Goal: Task Accomplishment & Management: Use online tool/utility

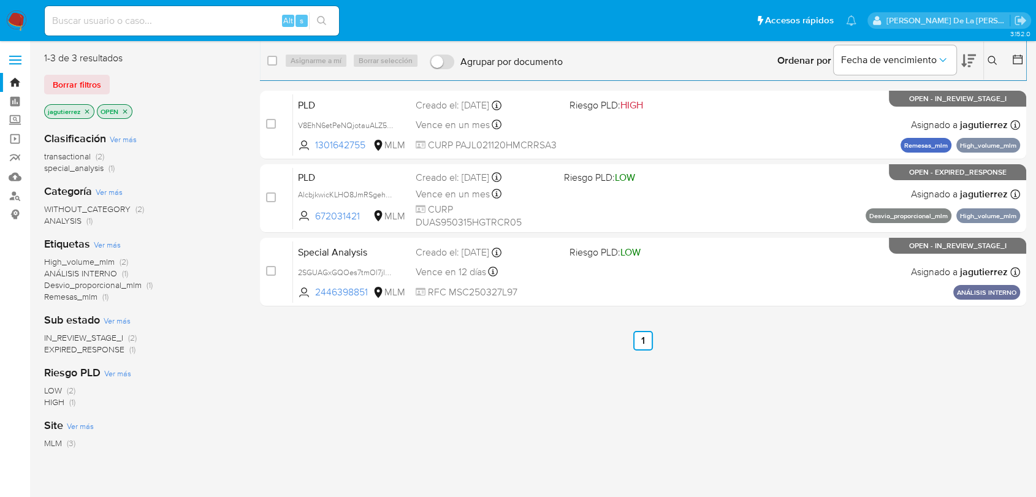
click at [86, 108] on icon "close-filter" at bounding box center [86, 111] width 7 height 7
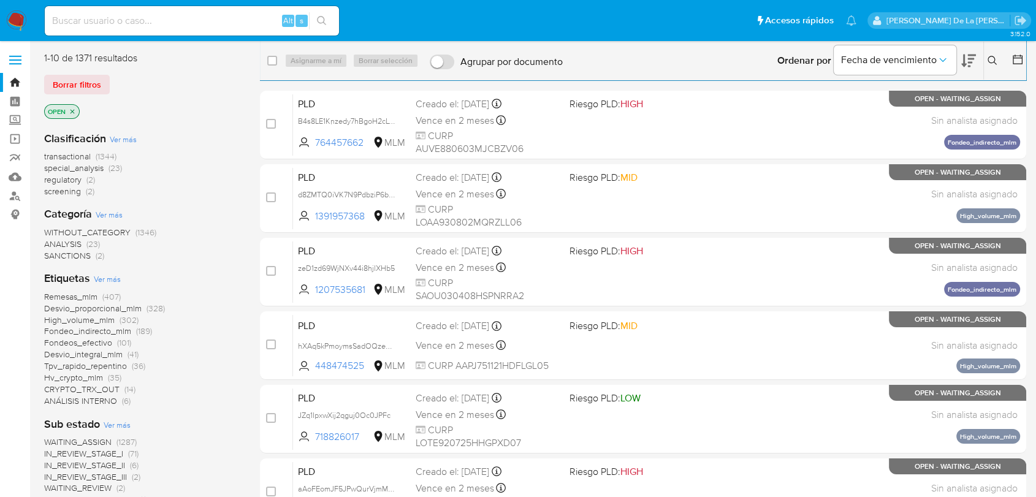
click at [67, 191] on span "screening" at bounding box center [62, 191] width 37 height 12
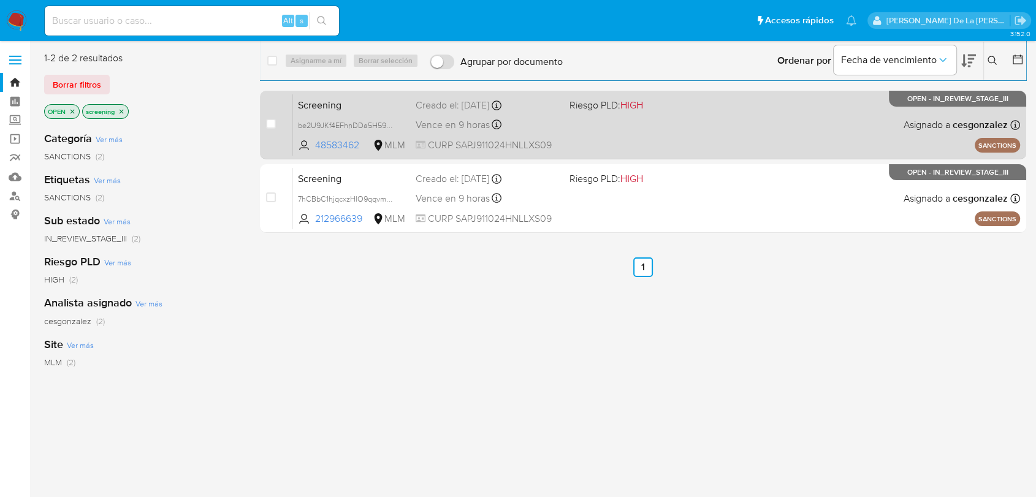
click at [721, 127] on div "Screening be2U9JKf4EFhnDDa5H59hVE5 48583462 MLM Riesgo PLD: HIGH Creado el: 12/…" at bounding box center [656, 125] width 727 height 62
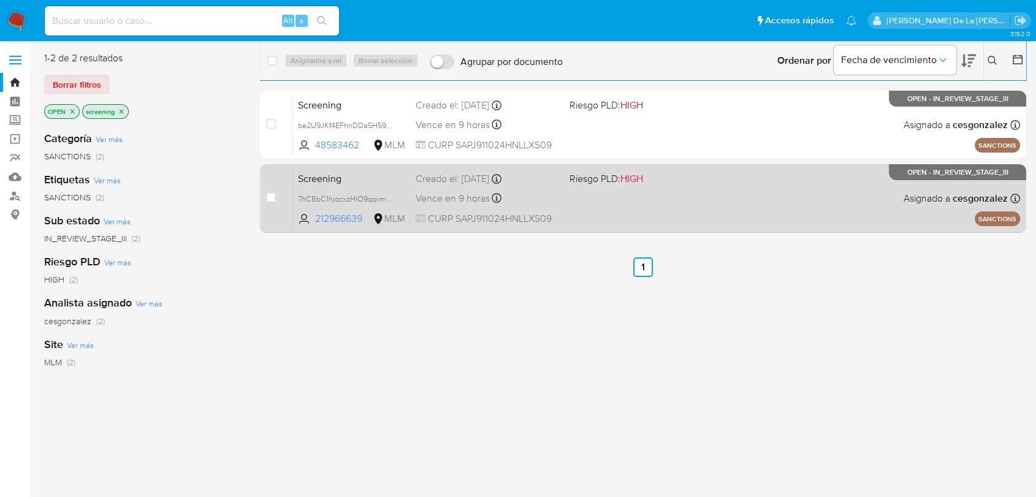
click at [734, 208] on div "Screening 7hCBbC1hjqcxzHlO9qqvmeJe 212966639 MLM Riesgo PLD: HIGH Creado el: 12…" at bounding box center [656, 198] width 727 height 62
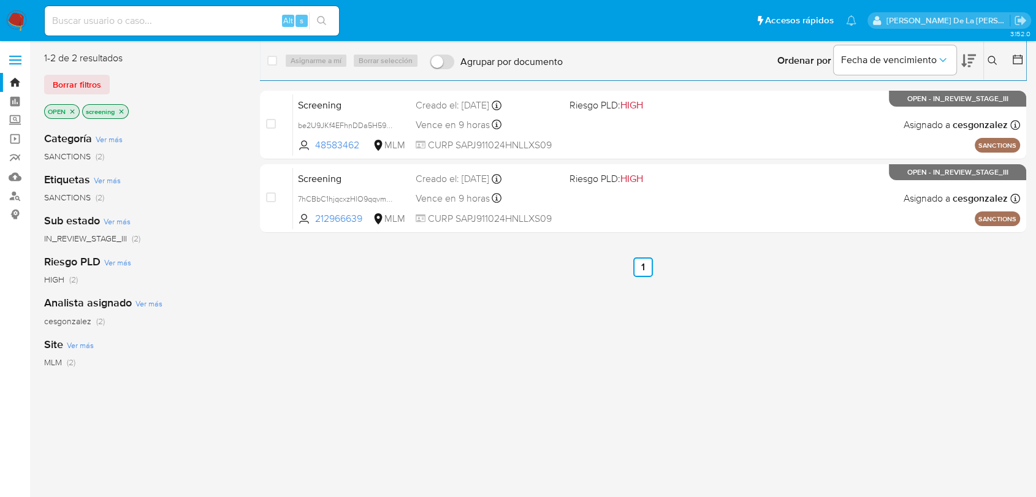
click at [25, 18] on img at bounding box center [16, 20] width 21 height 21
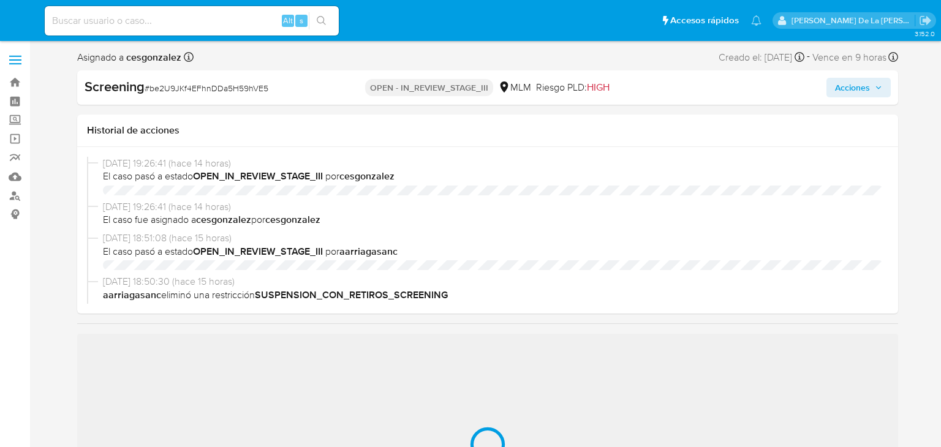
select select "10"
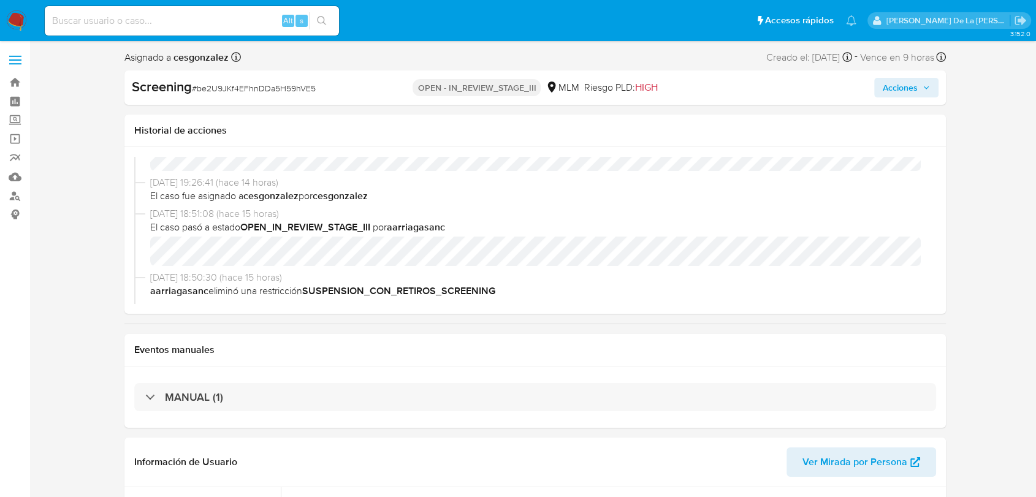
scroll to position [68, 0]
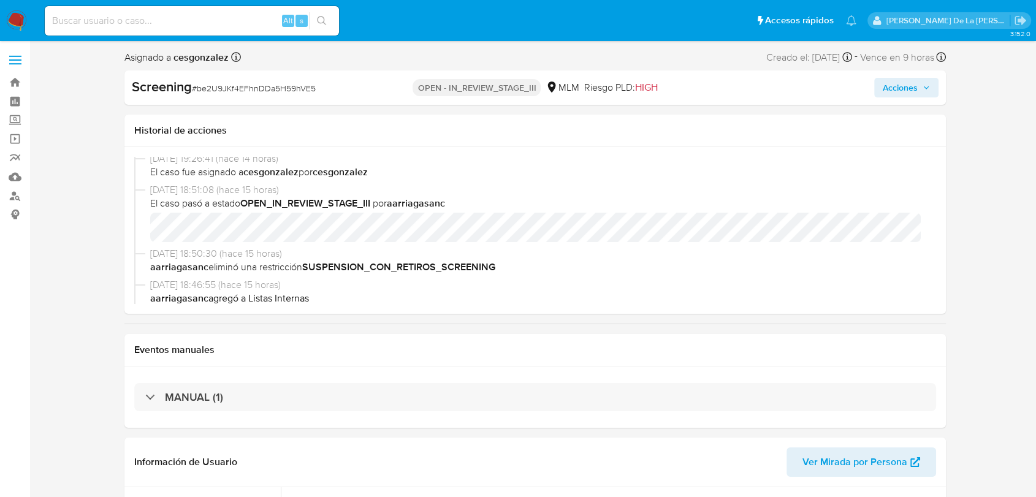
click at [17, 18] on img at bounding box center [16, 20] width 21 height 21
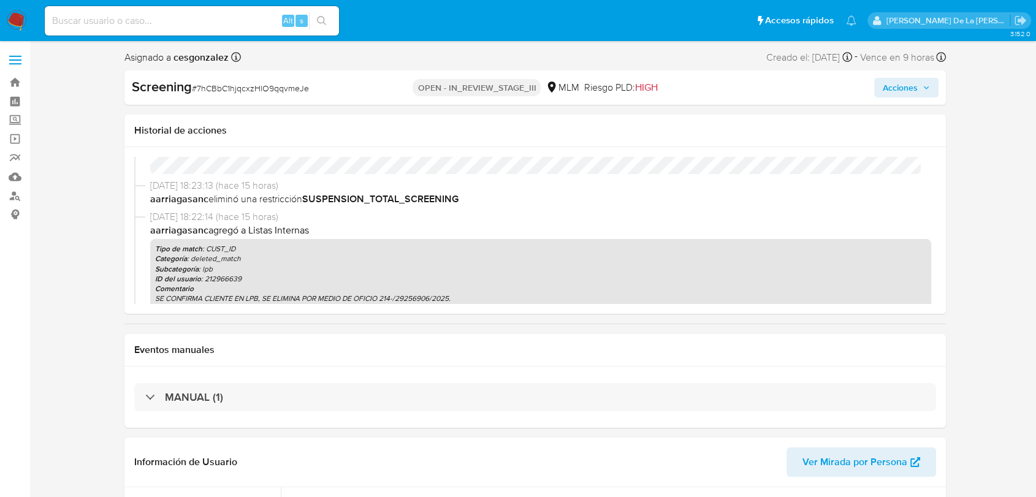
select select "10"
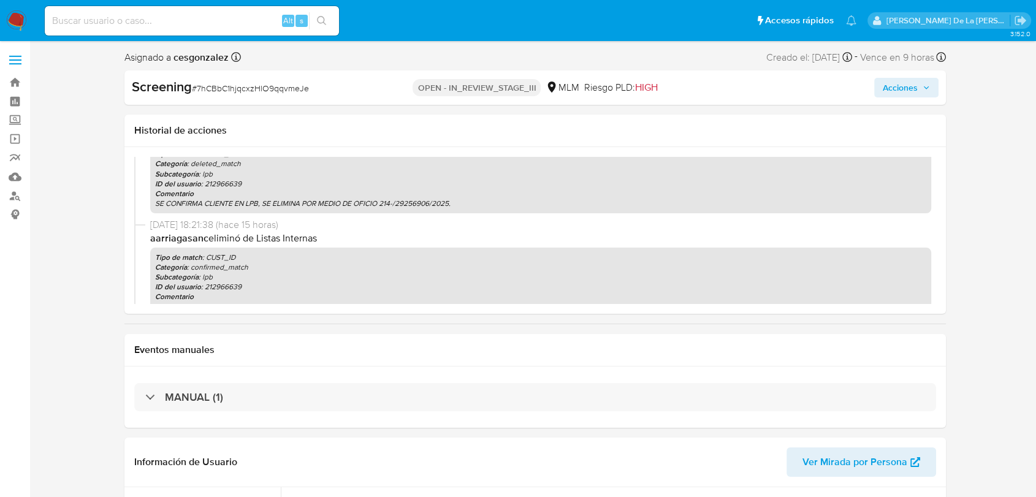
scroll to position [272, 0]
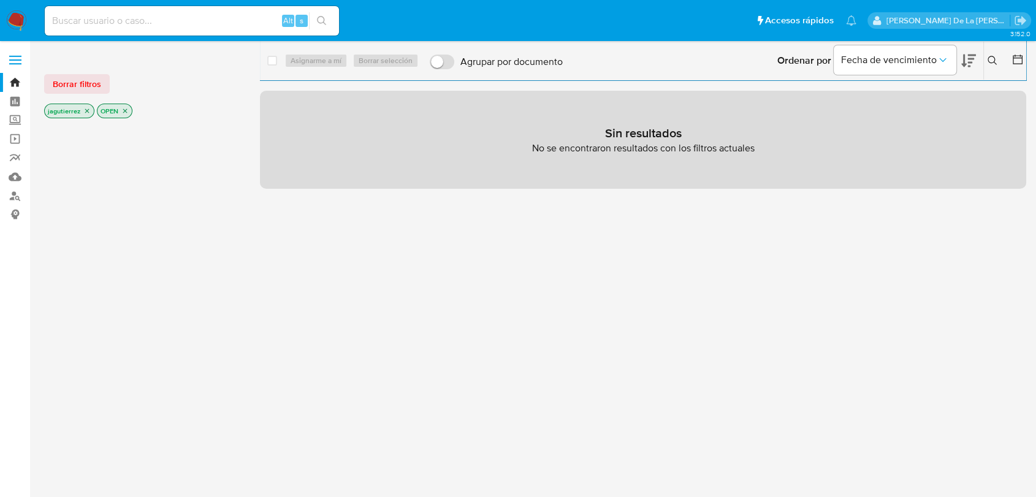
click at [85, 112] on icon "close-filter" at bounding box center [87, 111] width 4 height 4
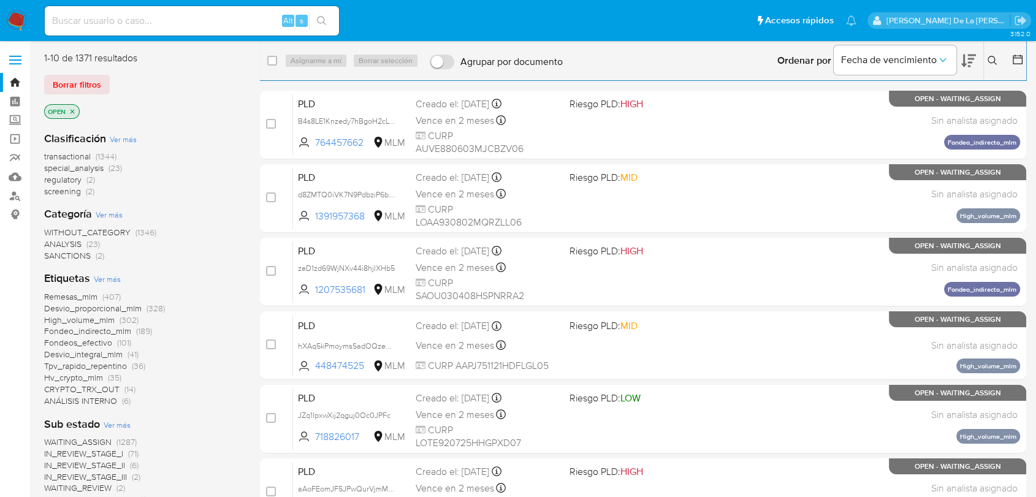
click at [987, 60] on icon at bounding box center [992, 61] width 10 height 10
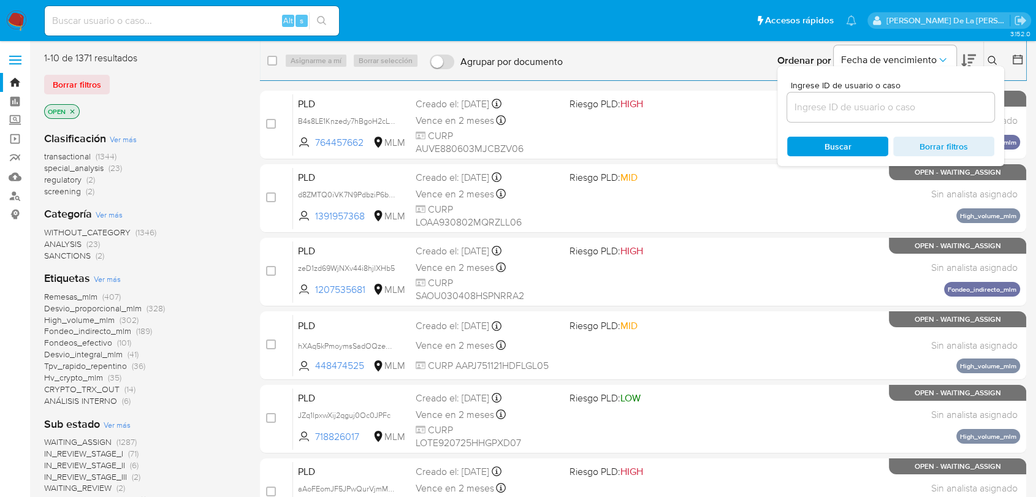
click at [844, 108] on input at bounding box center [890, 107] width 207 height 16
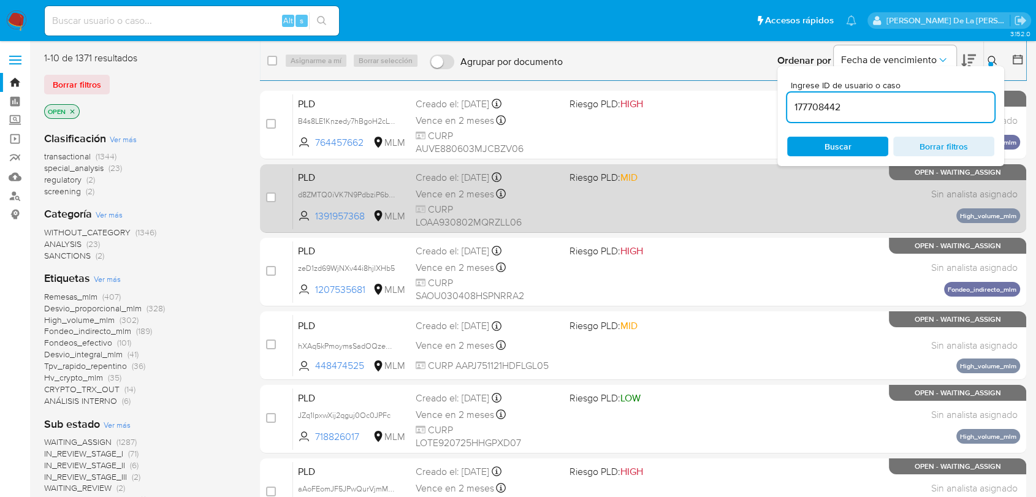
type input "177708442"
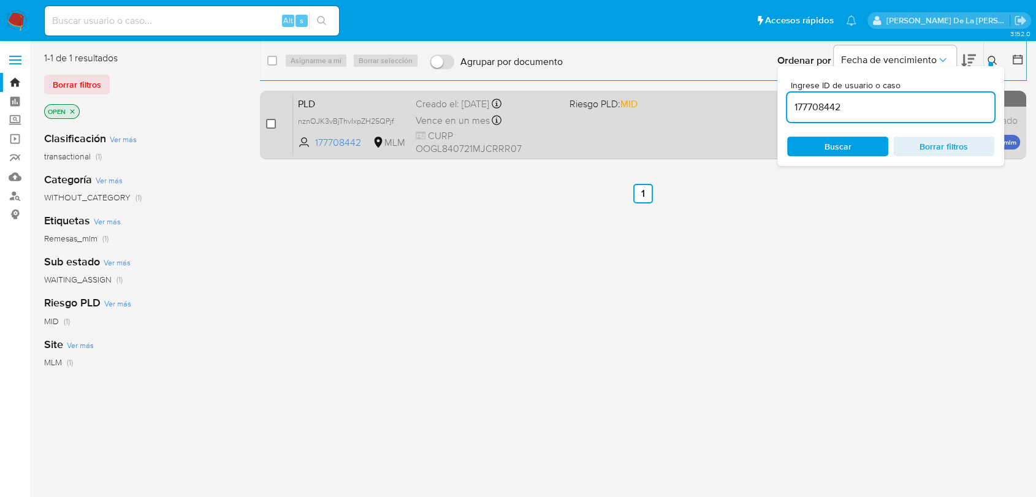
click at [273, 124] on input "checkbox" at bounding box center [271, 124] width 10 height 10
checkbox input "true"
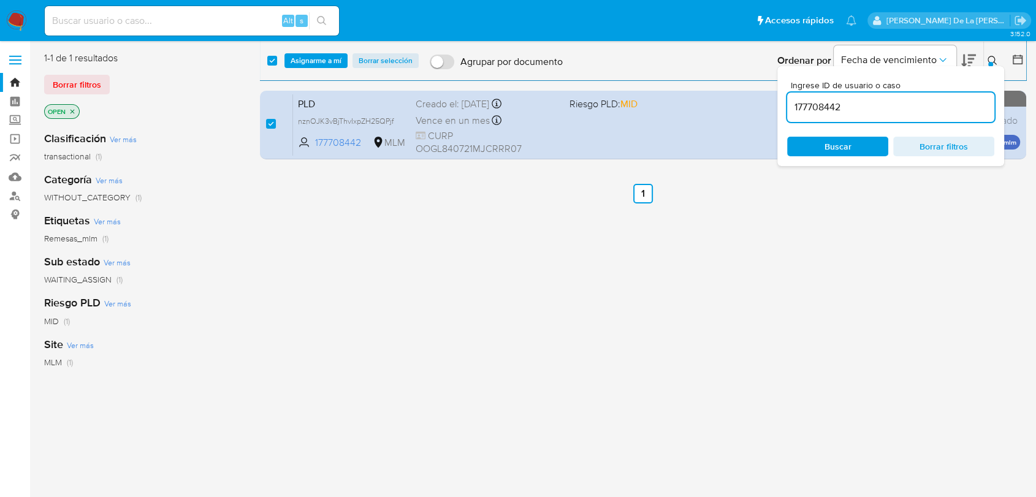
click at [818, 109] on input "177708442" at bounding box center [890, 107] width 207 height 16
type input "190063789"
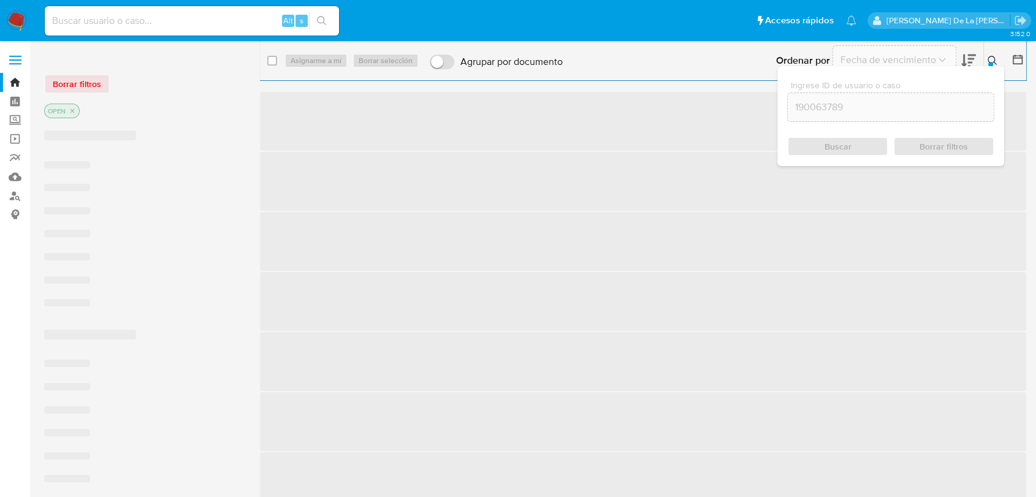
checkbox input "false"
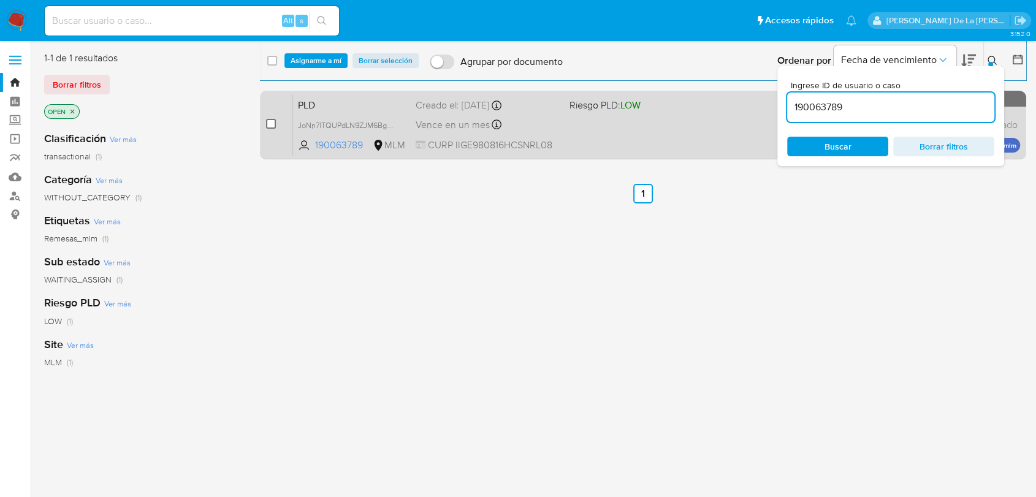
click at [272, 123] on input "checkbox" at bounding box center [271, 124] width 10 height 10
checkbox input "true"
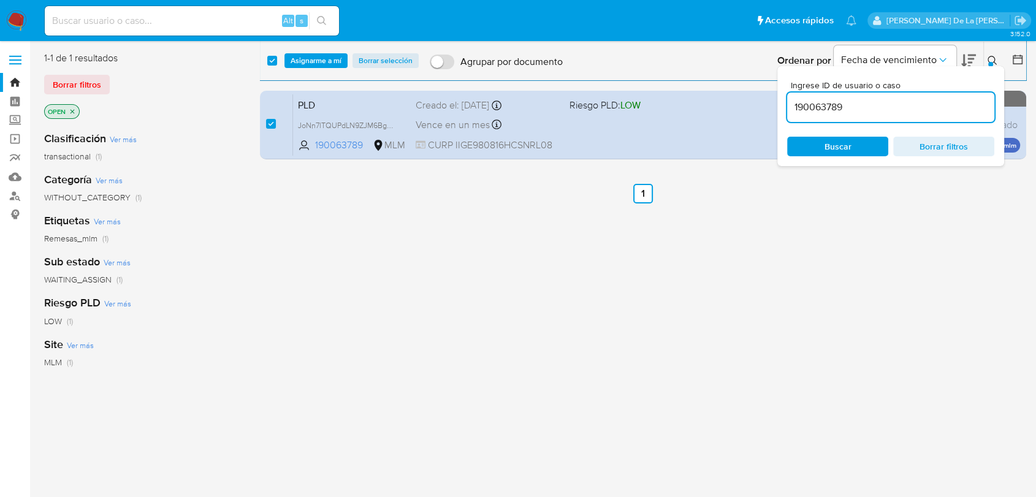
click at [848, 114] on input "190063789" at bounding box center [890, 107] width 207 height 16
click at [823, 105] on input "190063789" at bounding box center [890, 107] width 207 height 16
type input "1294026522"
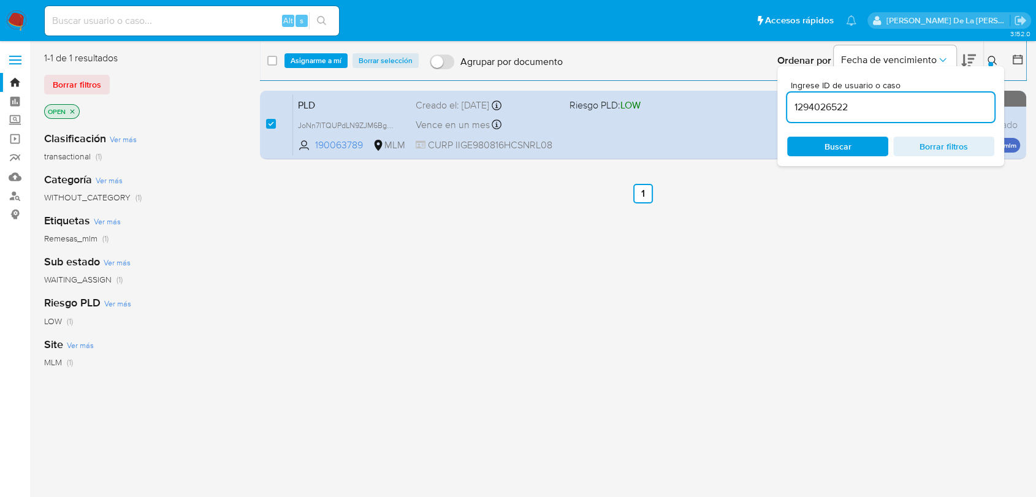
checkbox input "false"
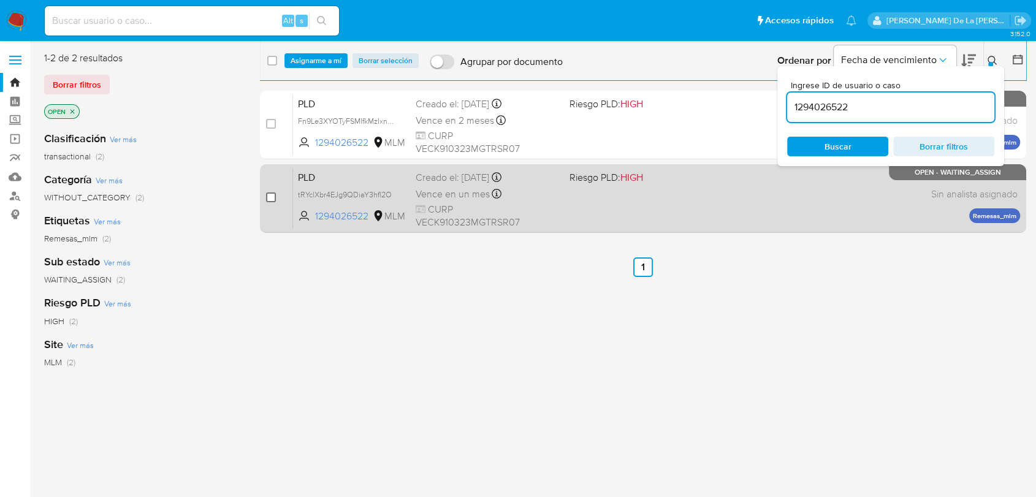
click at [274, 196] on input "checkbox" at bounding box center [271, 197] width 10 height 10
checkbox input "true"
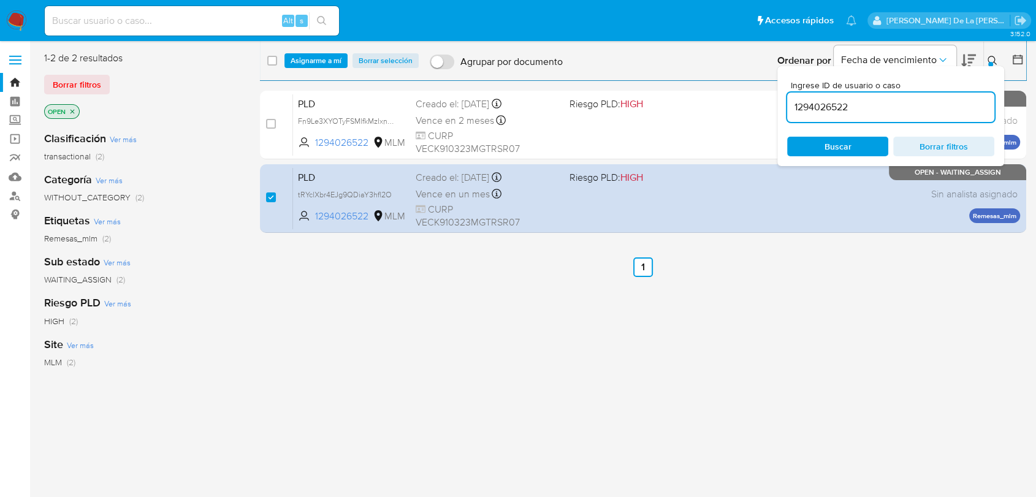
click at [826, 105] on input "1294026522" at bounding box center [890, 107] width 207 height 16
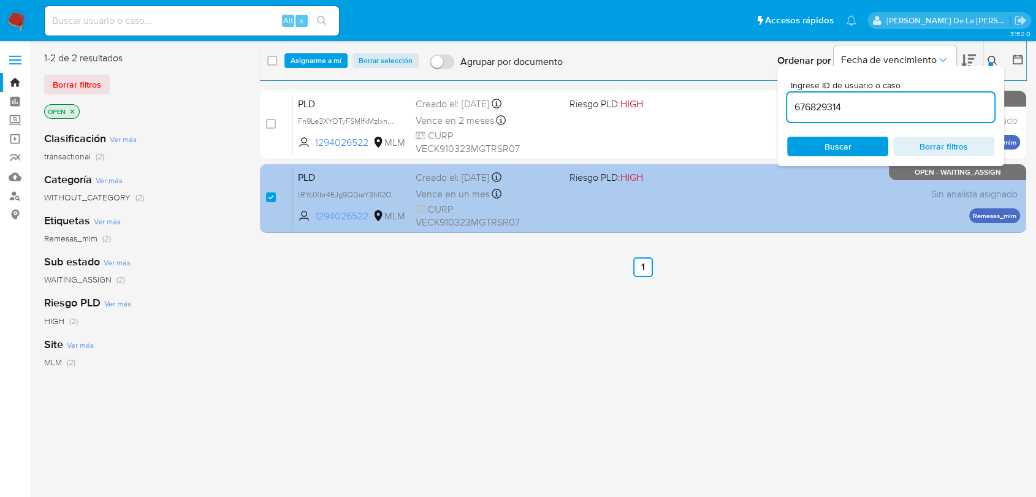
type input "676829314"
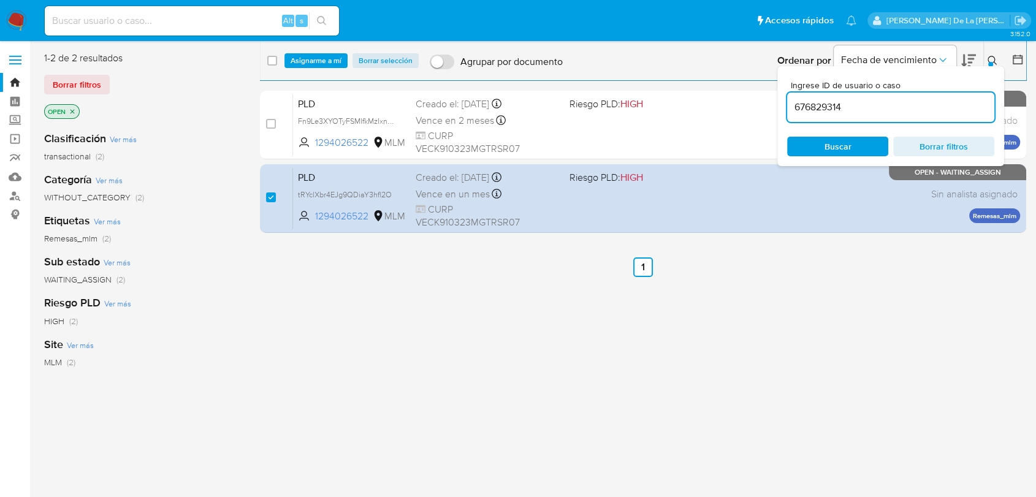
click at [856, 118] on div "676829314" at bounding box center [890, 107] width 207 height 29
click at [856, 108] on input "676829314" at bounding box center [890, 107] width 207 height 16
click at [70, 114] on icon "close-filter" at bounding box center [72, 111] width 7 height 7
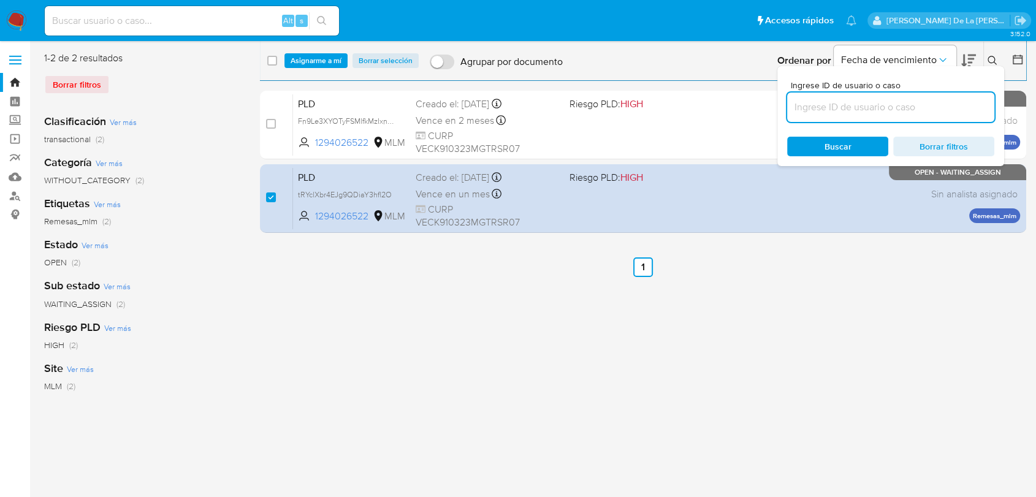
click at [863, 110] on input at bounding box center [890, 107] width 207 height 16
paste input "676829314"
type input "676829314"
click at [846, 139] on span "Buscar" at bounding box center [837, 147] width 27 height 20
click at [949, 148] on span "Borrar filtros" at bounding box center [944, 146] width 84 height 17
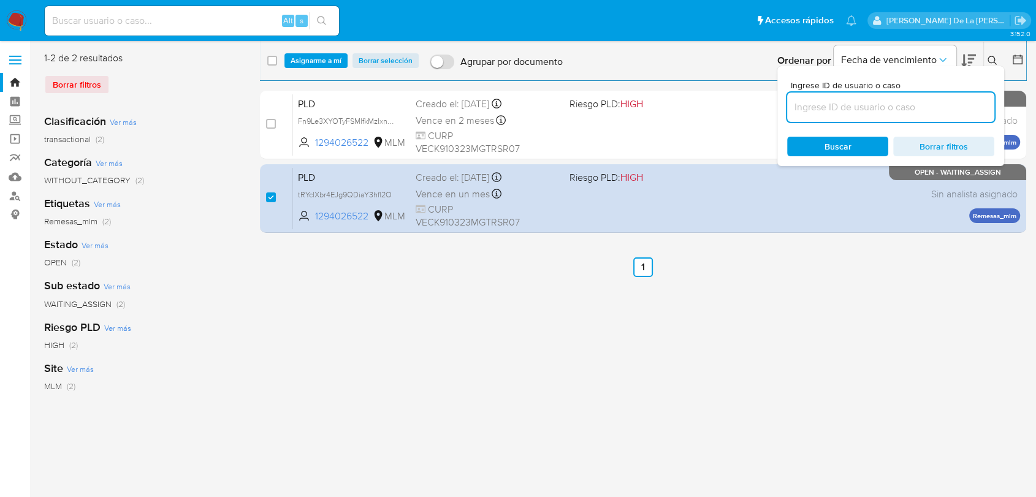
click at [949, 148] on span "Borrar filtros" at bounding box center [944, 146] width 84 height 17
click at [863, 99] on input at bounding box center [890, 107] width 207 height 16
type input "676829314"
click at [329, 61] on span "Asignarme a mí" at bounding box center [316, 61] width 51 height 12
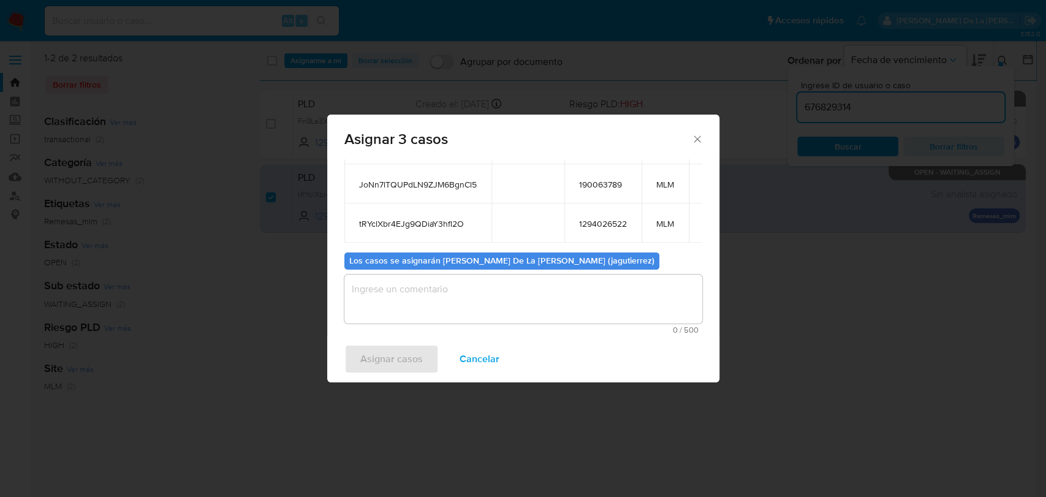
scroll to position [108, 0]
click at [440, 325] on div "0 / 500 500 caracteres restantes" at bounding box center [523, 304] width 358 height 59
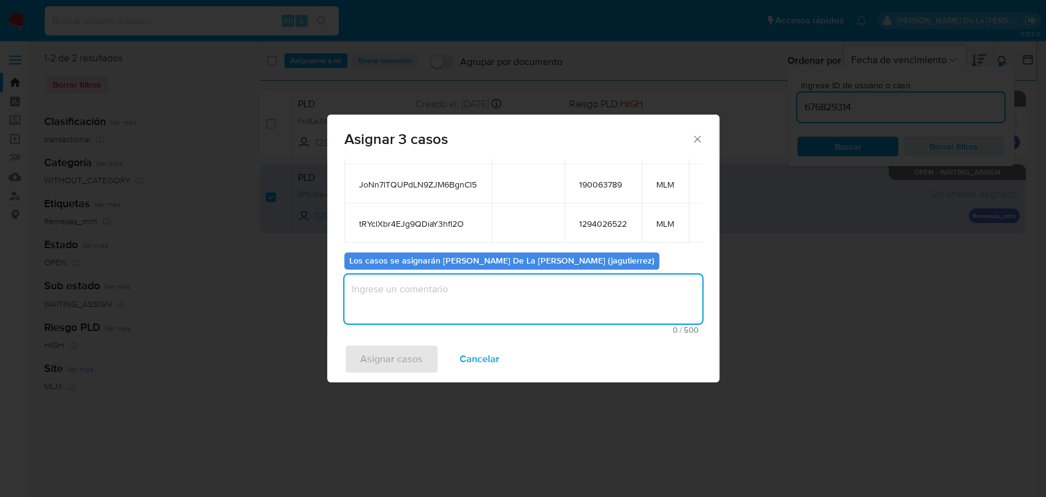
click at [439, 301] on textarea "assign-modal" at bounding box center [523, 299] width 358 height 49
type textarea "jg"
click at [401, 354] on span "Asignar casos" at bounding box center [391, 359] width 63 height 27
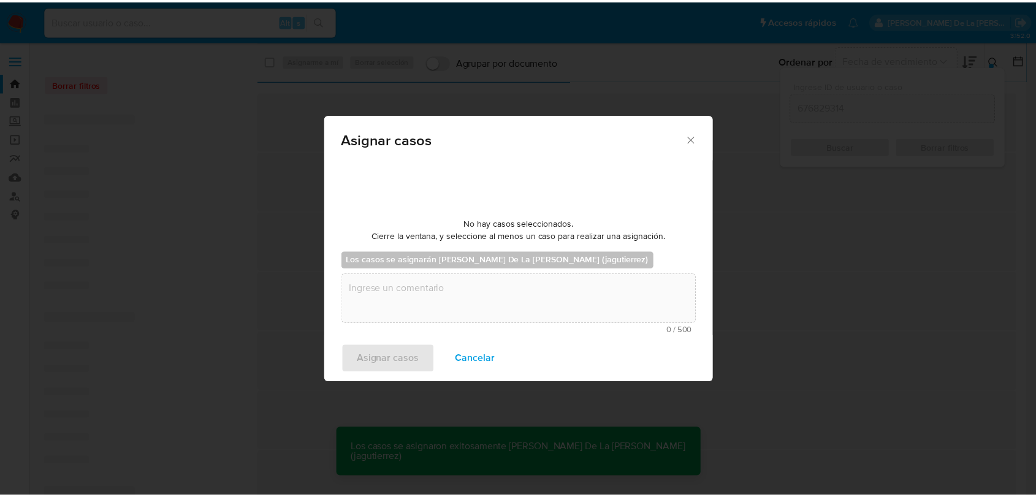
scroll to position [74, 0]
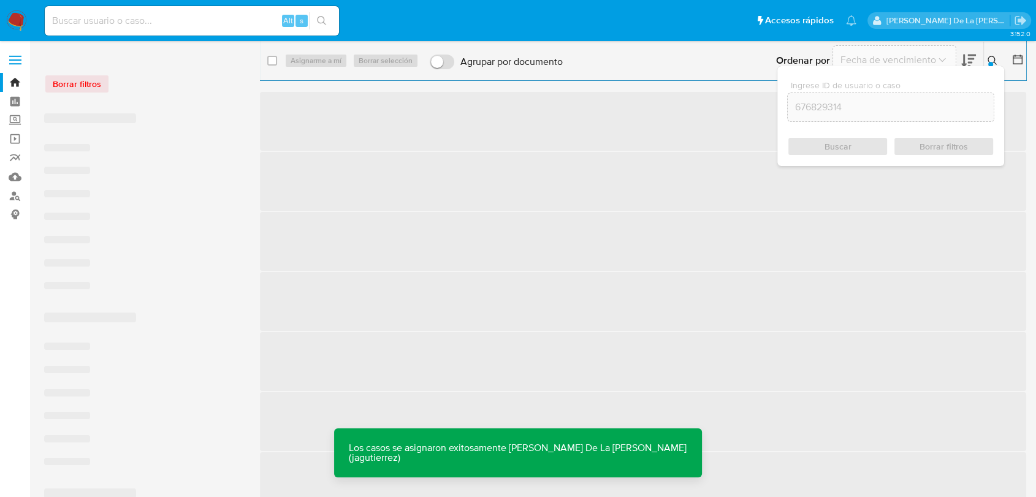
click at [23, 23] on img at bounding box center [16, 20] width 21 height 21
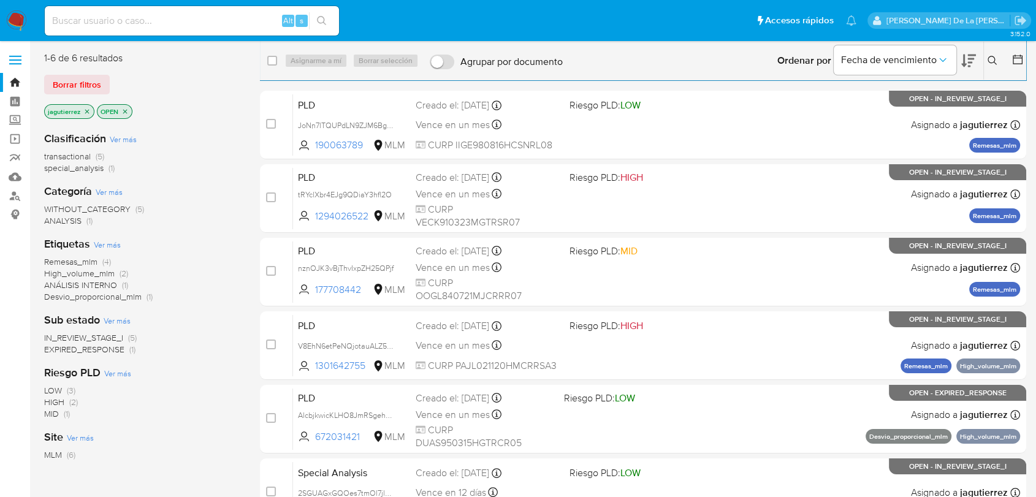
click at [88, 113] on icon "close-filter" at bounding box center [86, 111] width 7 height 7
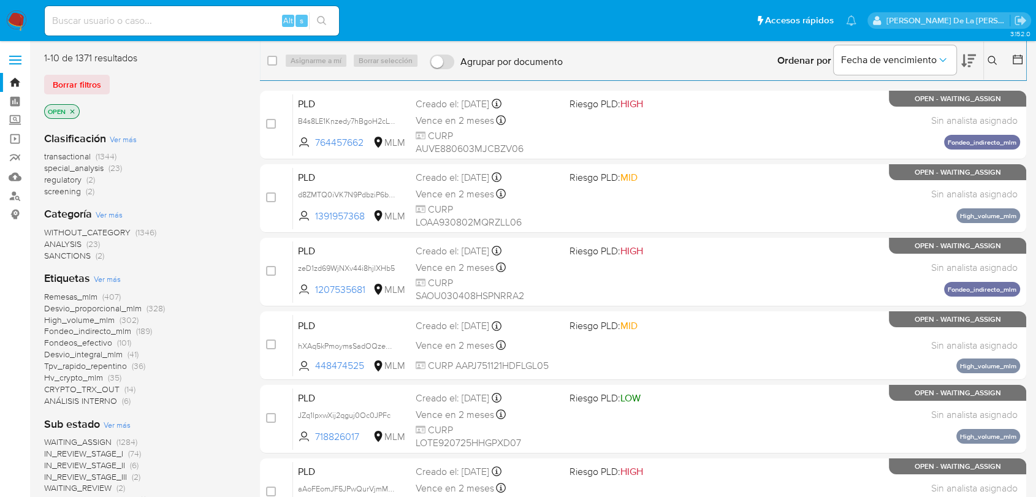
click at [994, 57] on icon at bounding box center [992, 61] width 10 height 10
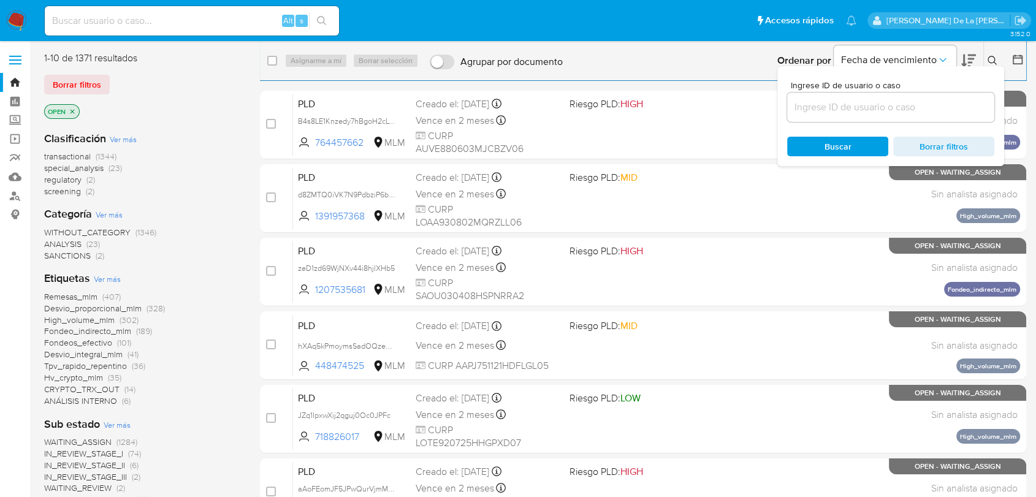
click at [867, 108] on input at bounding box center [890, 107] width 207 height 16
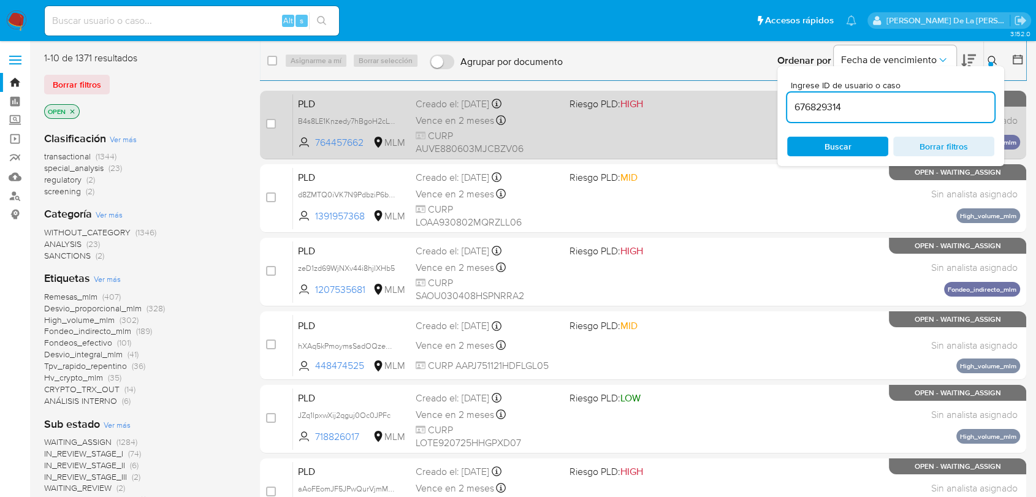
type input "676829314"
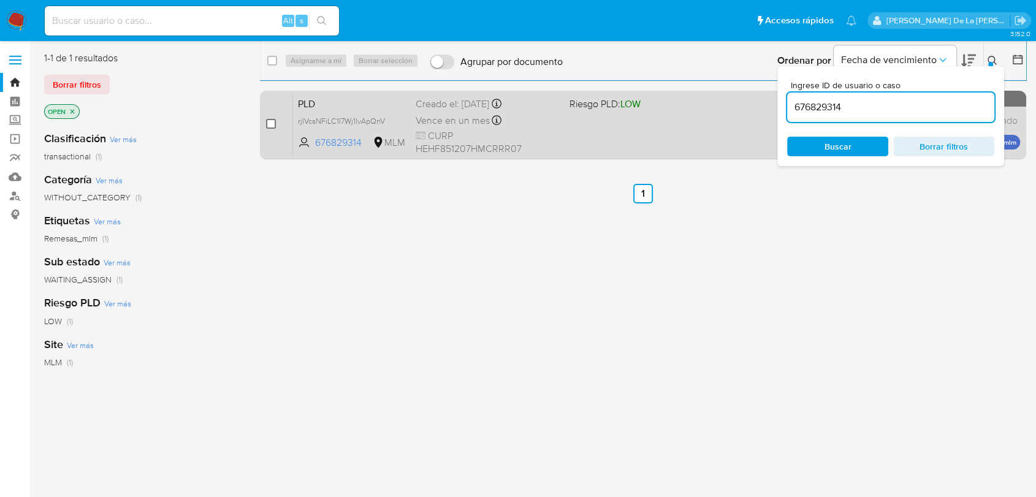
click at [273, 124] on input "checkbox" at bounding box center [271, 124] width 10 height 10
checkbox input "true"
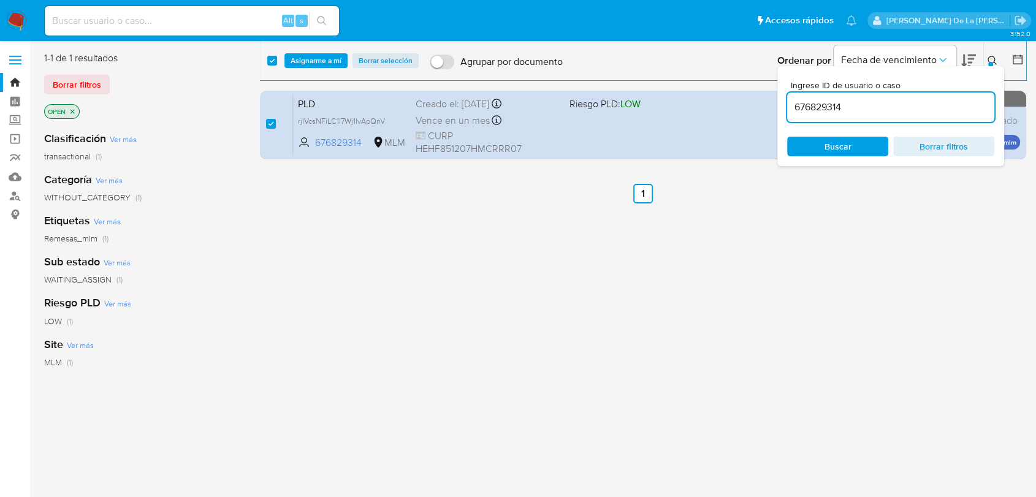
click at [813, 109] on input "676829314" at bounding box center [890, 107] width 207 height 16
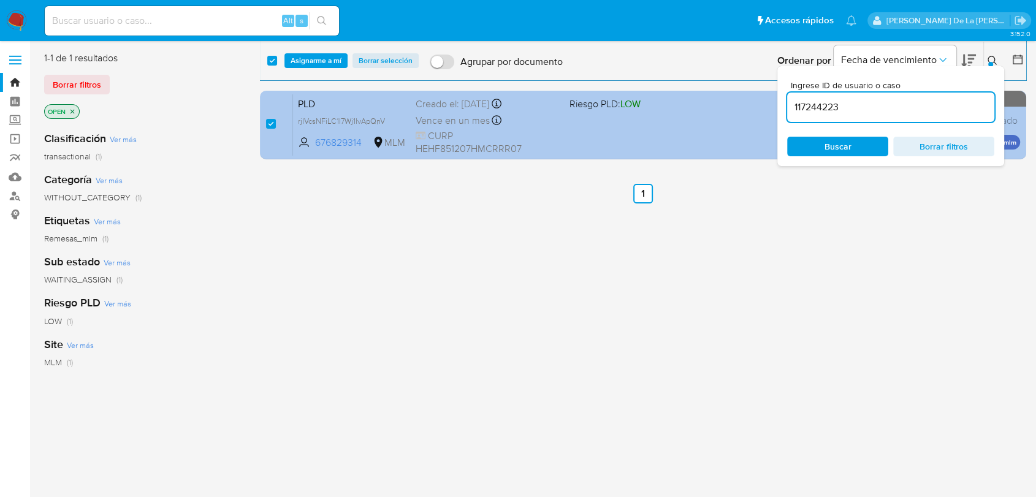
type input "117244223"
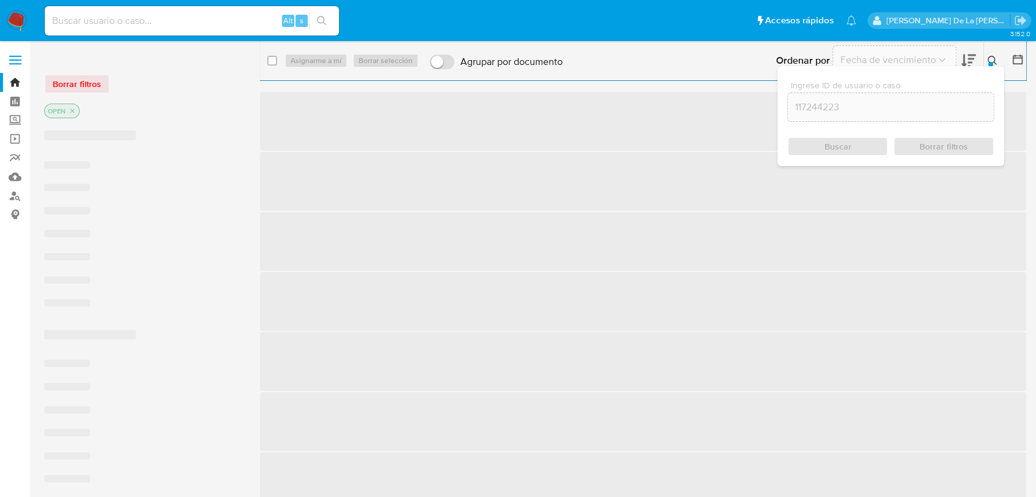
checkbox input "false"
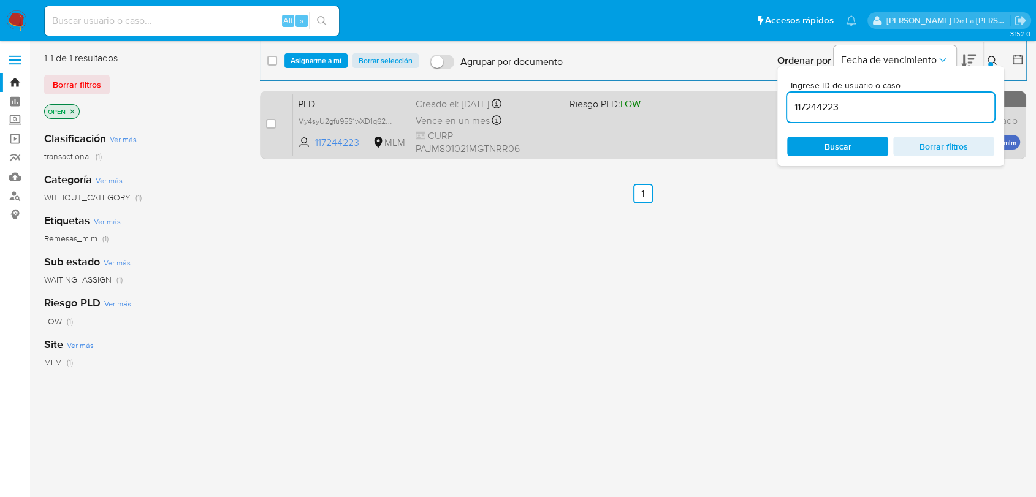
click at [262, 121] on div "case-item-checkbox No es posible asignar el caso PLD My4syU2gfu95S1wXD1q62PKf 1…" at bounding box center [643, 125] width 766 height 69
click at [268, 124] on input "checkbox" at bounding box center [271, 124] width 10 height 10
checkbox input "true"
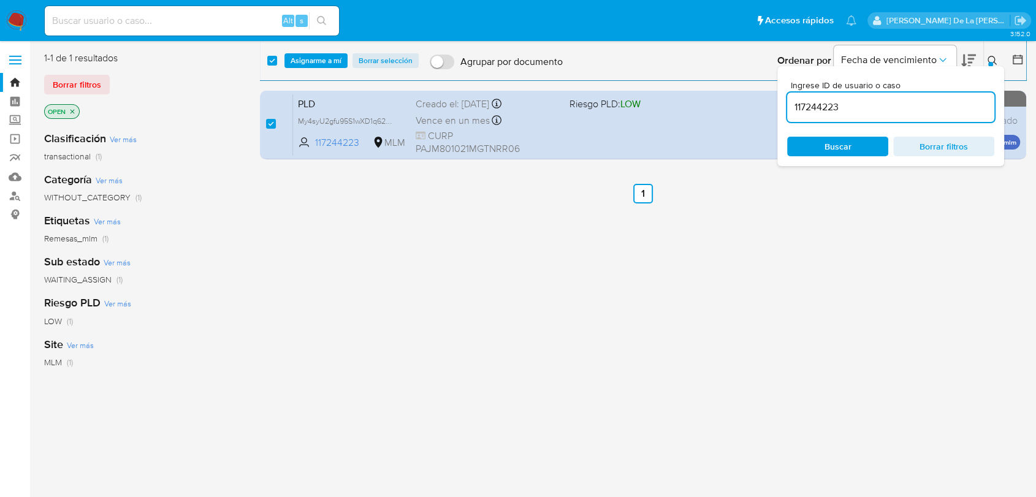
click at [811, 107] on input "117244223" at bounding box center [890, 107] width 207 height 16
type input "1445220947"
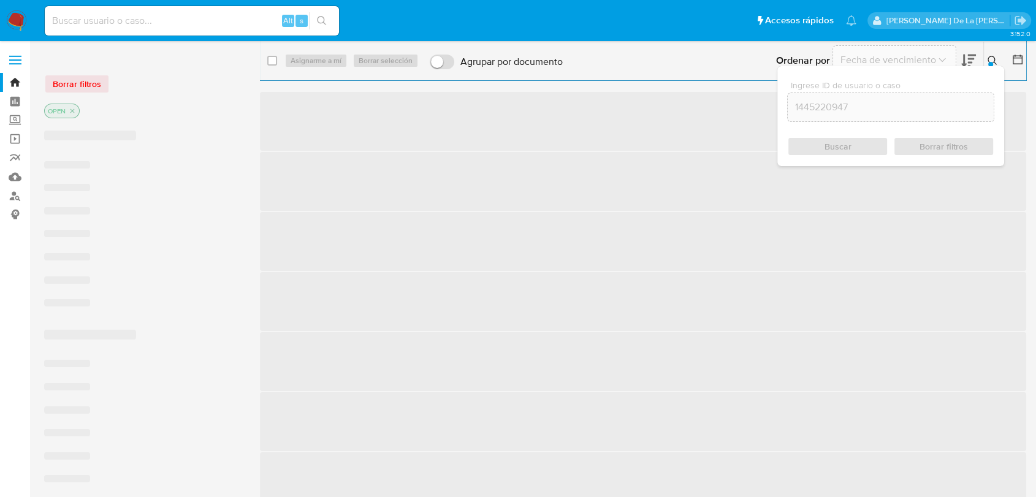
checkbox input "false"
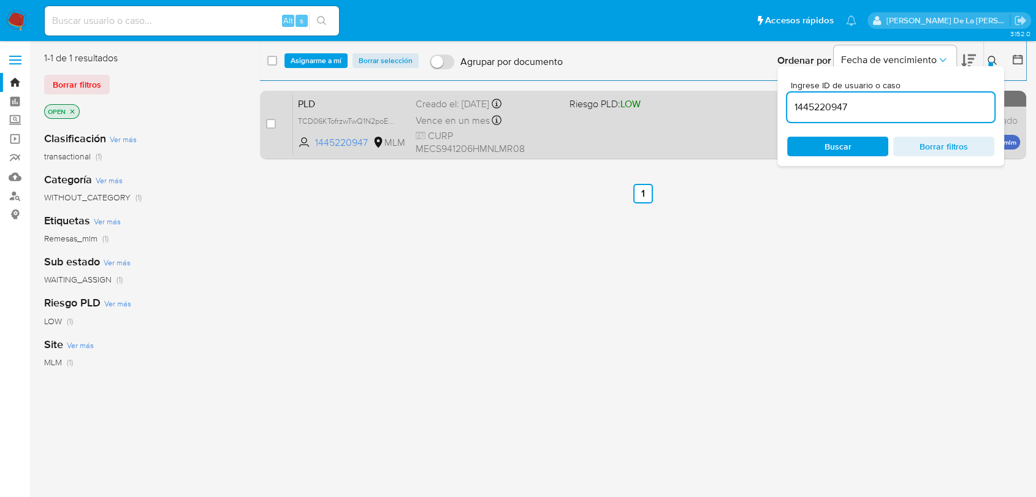
click at [272, 129] on div "case-item-checkbox" at bounding box center [271, 124] width 10 height 12
click at [273, 120] on input "checkbox" at bounding box center [271, 124] width 10 height 10
checkbox input "true"
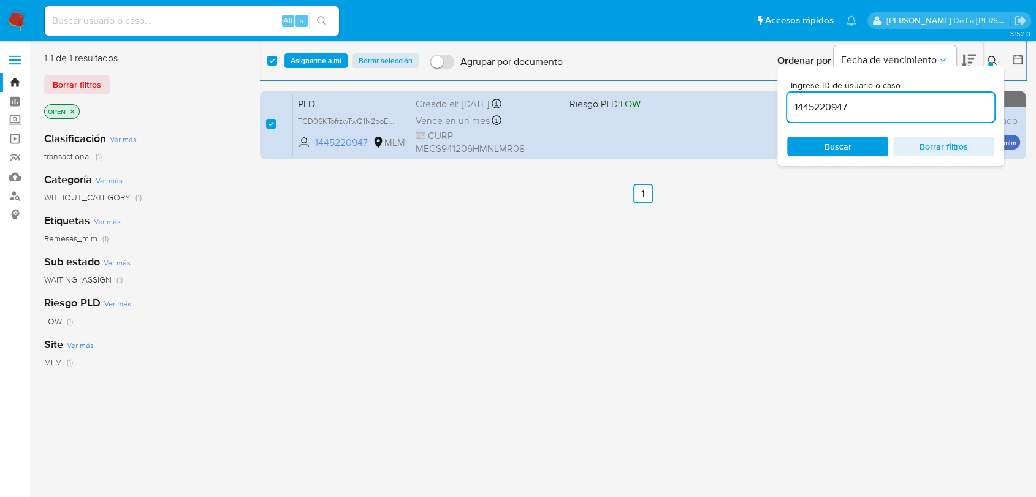
click at [804, 104] on input "1445220947" at bounding box center [890, 107] width 207 height 16
type input "773971958"
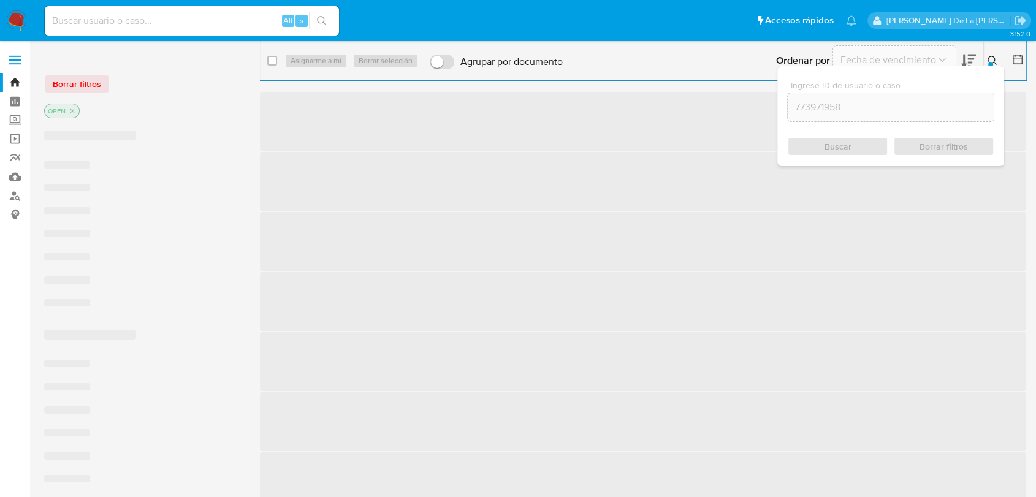
checkbox input "false"
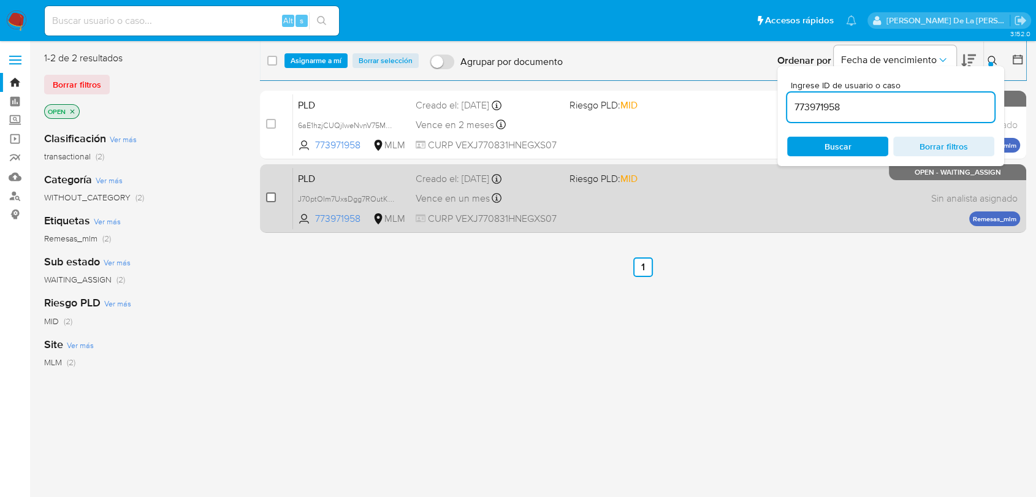
click at [268, 192] on input "checkbox" at bounding box center [271, 197] width 10 height 10
checkbox input "true"
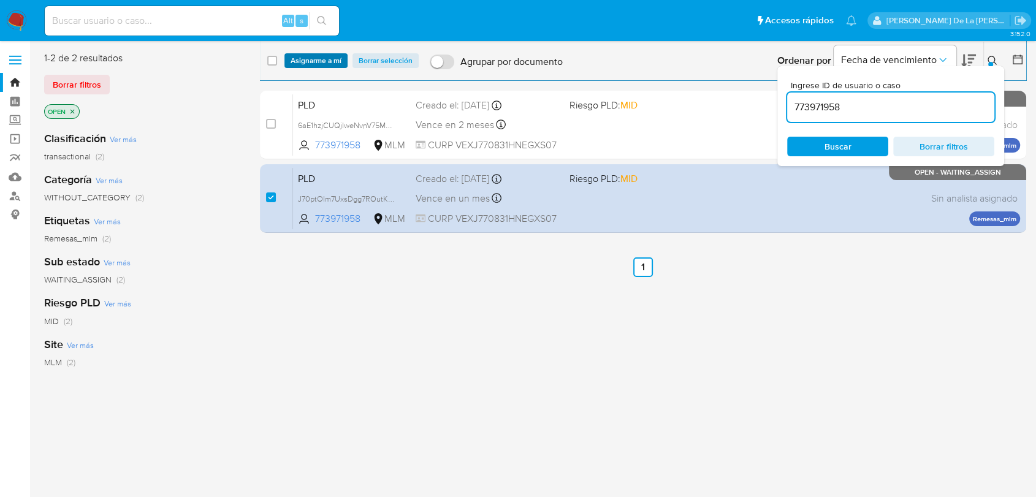
click at [327, 63] on span "Asignarme a mí" at bounding box center [316, 61] width 51 height 12
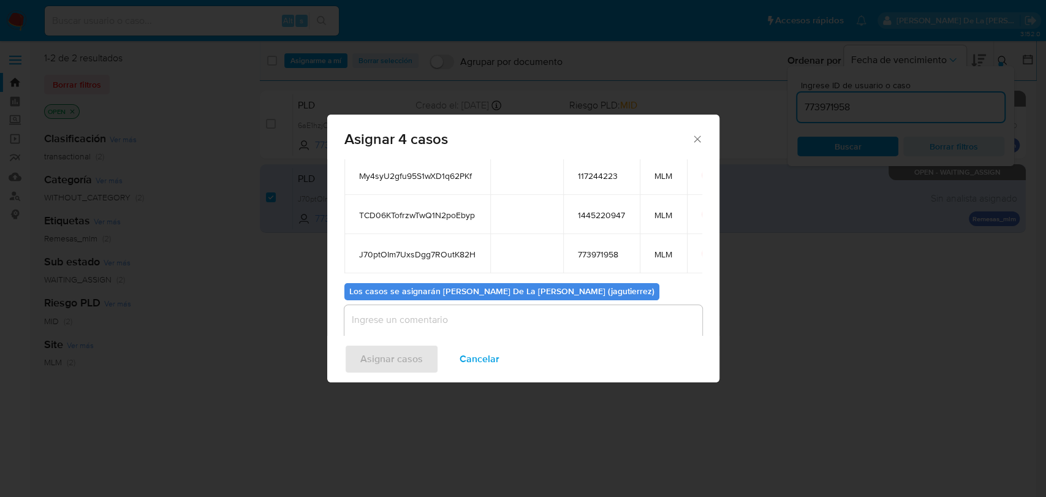
scroll to position [148, 0]
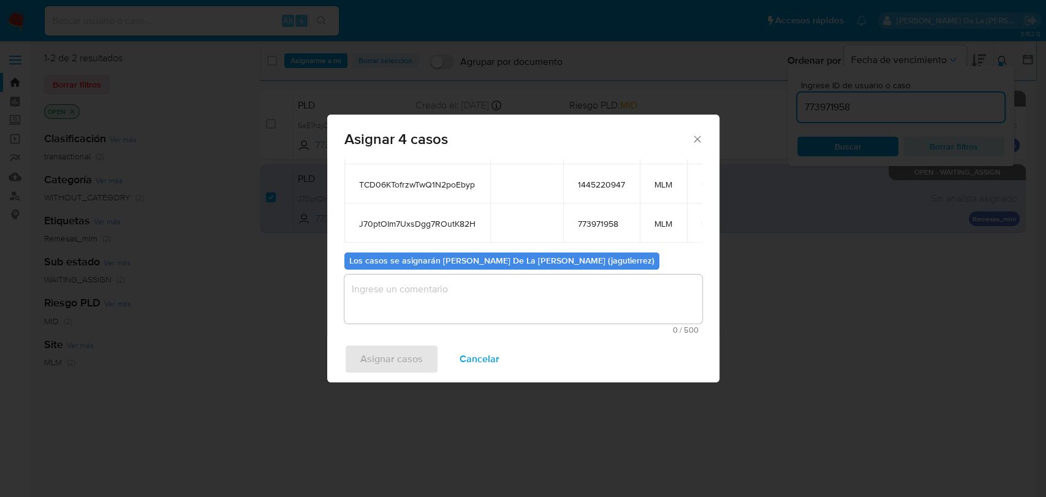
click at [446, 295] on textarea "assign-modal" at bounding box center [523, 299] width 358 height 49
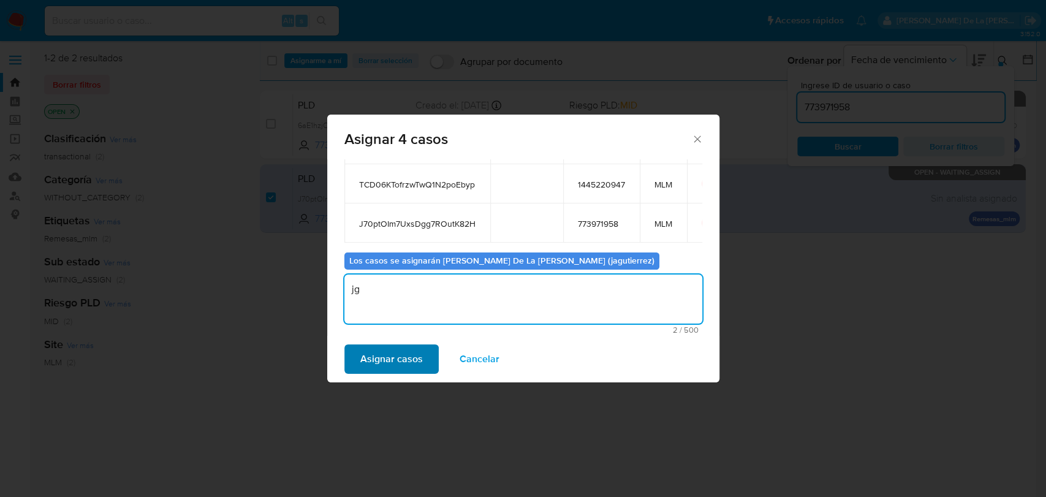
type textarea "jg"
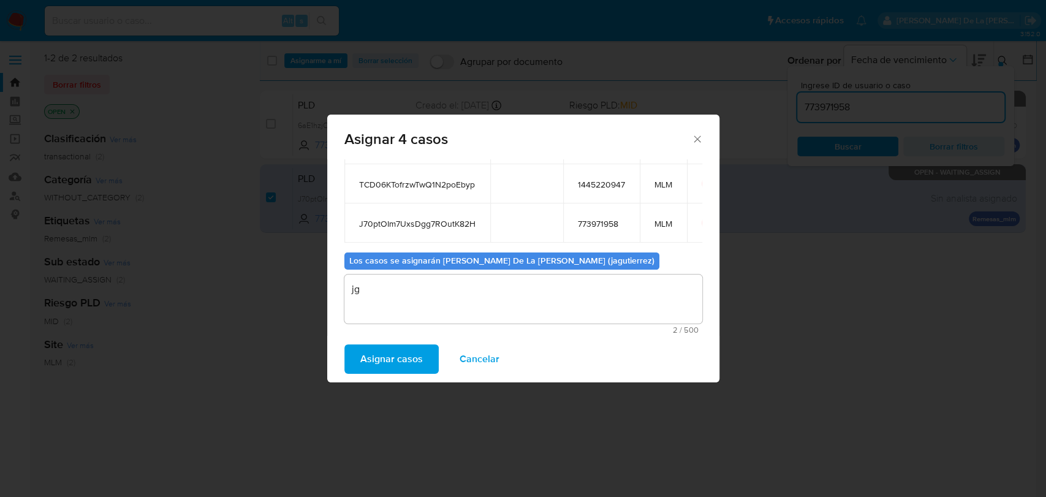
click at [411, 359] on span "Asignar casos" at bounding box center [391, 359] width 63 height 27
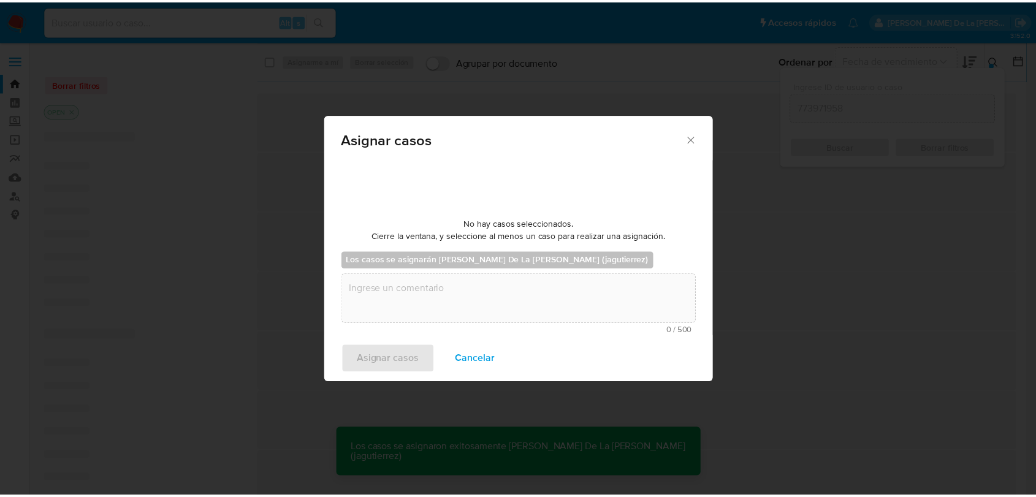
scroll to position [74, 0]
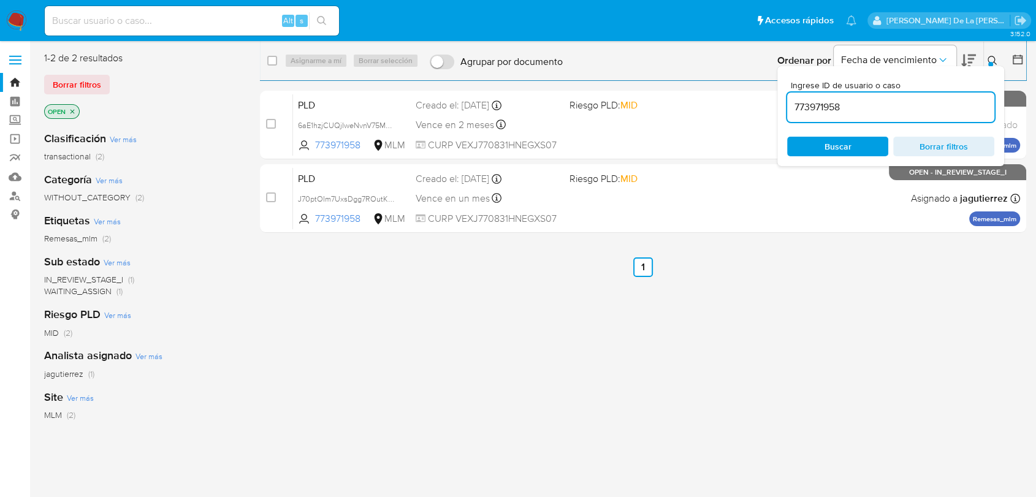
click at [25, 13] on img at bounding box center [16, 20] width 21 height 21
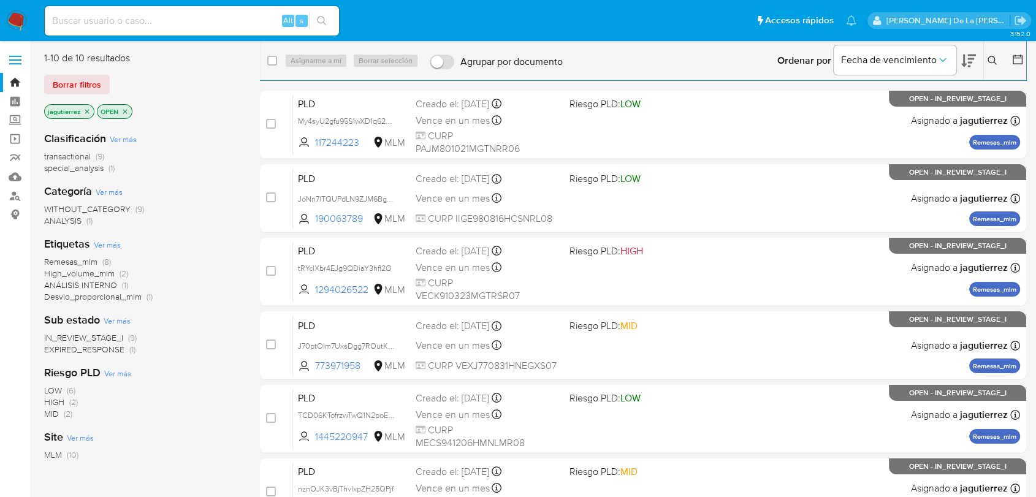
click at [93, 264] on span "Remesas_mlm" at bounding box center [70, 262] width 53 height 12
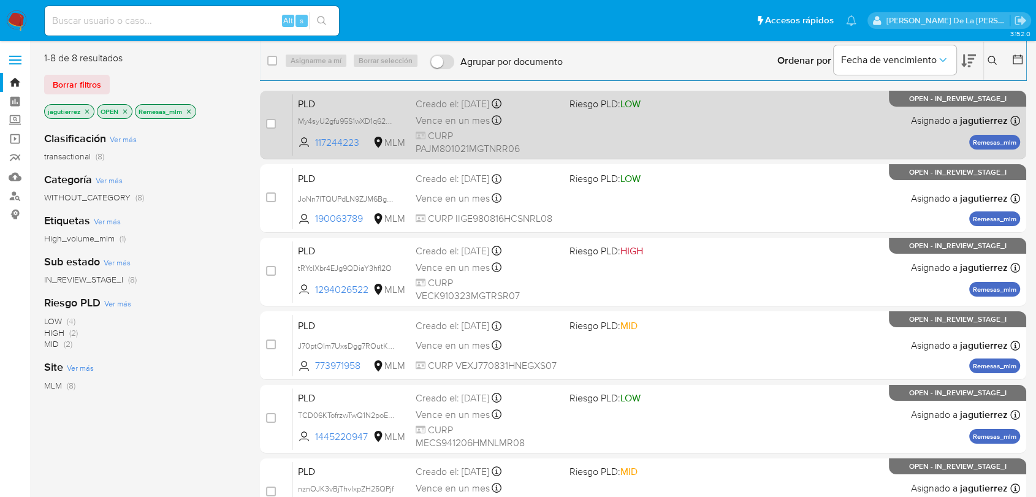
click at [581, 149] on div "PLD My4syU2gfu95S1wXD1q62PKf 117244223 MLM Riesgo PLD: LOW Creado el: [DATE] Cr…" at bounding box center [656, 125] width 727 height 62
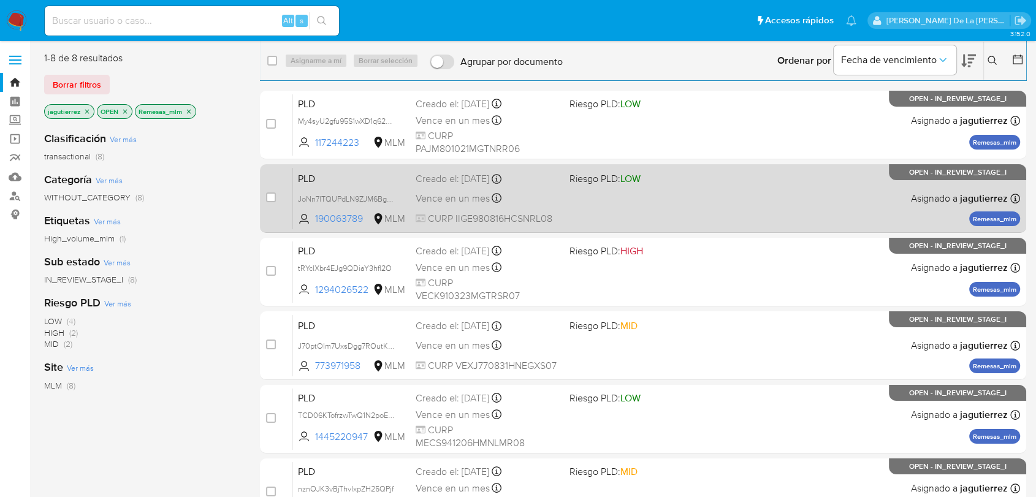
click at [582, 186] on div "PLD JoNn7lTQUPdLN9ZJM6BgnCl5 190063789 MLM Riesgo PLD: LOW Creado el: [DATE] Cr…" at bounding box center [656, 198] width 727 height 62
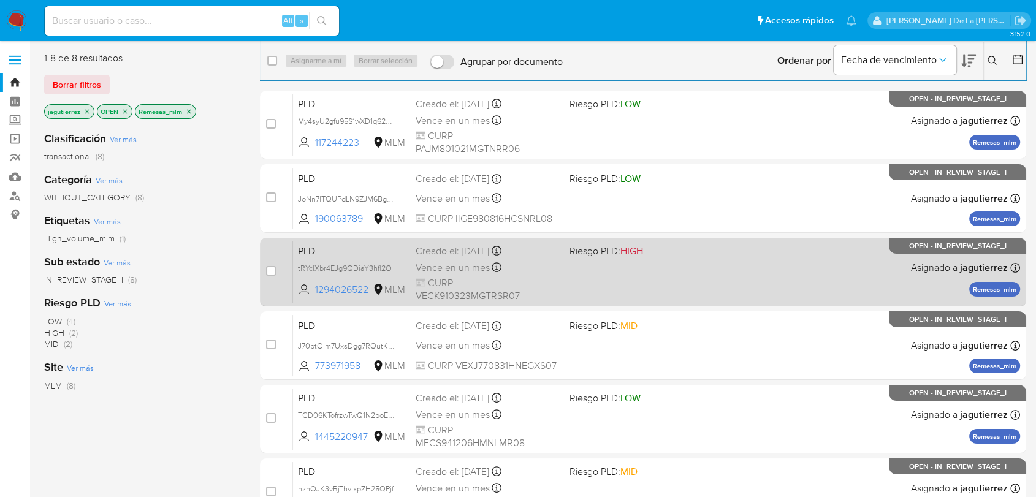
click at [678, 276] on div "PLD tRYclXbr4EJg9QDiaY3hfl2O 1294026522 MLM Riesgo PLD: HIGH Creado el: [DATE] …" at bounding box center [656, 272] width 727 height 62
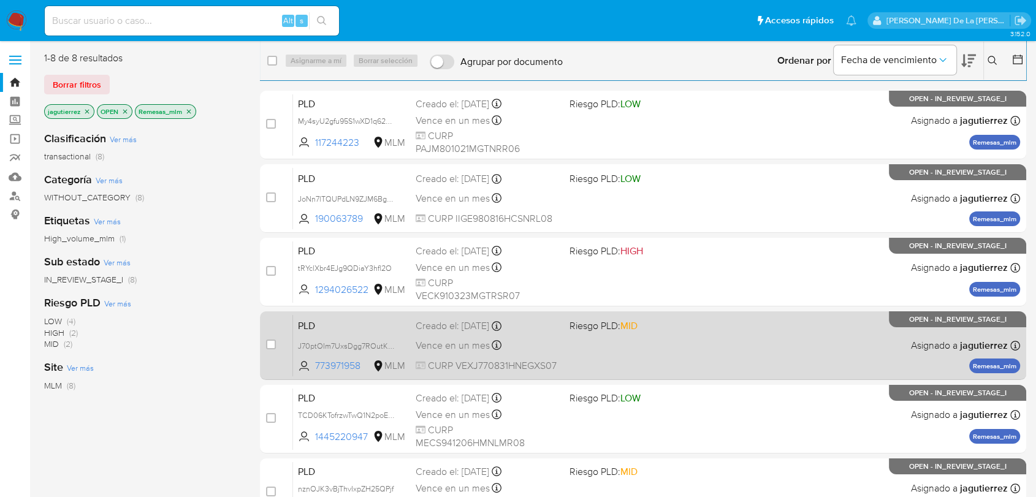
click at [680, 355] on div "PLD J70ptOIm7UxsDgg7ROutK82H 773971958 MLM Riesgo PLD: MID Creado el: [DATE] Cr…" at bounding box center [656, 345] width 727 height 62
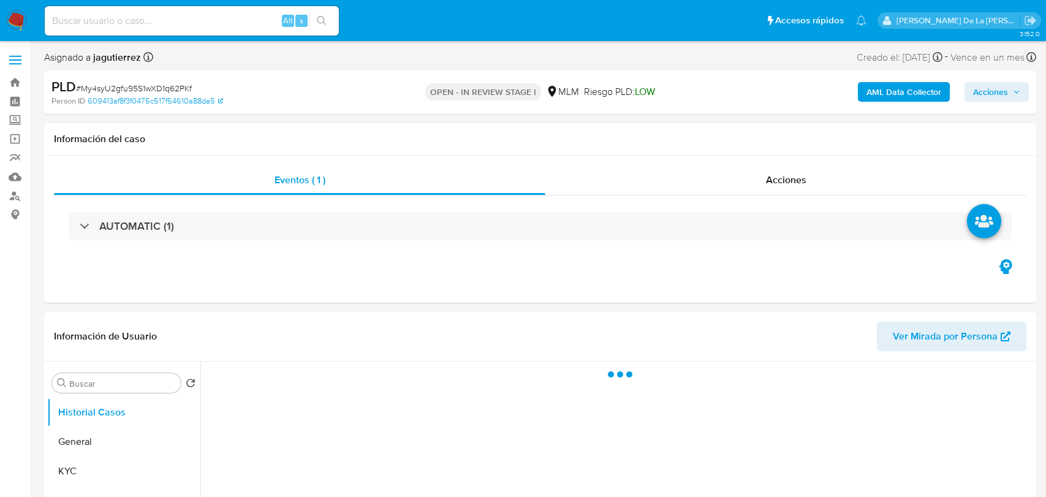
select select "10"
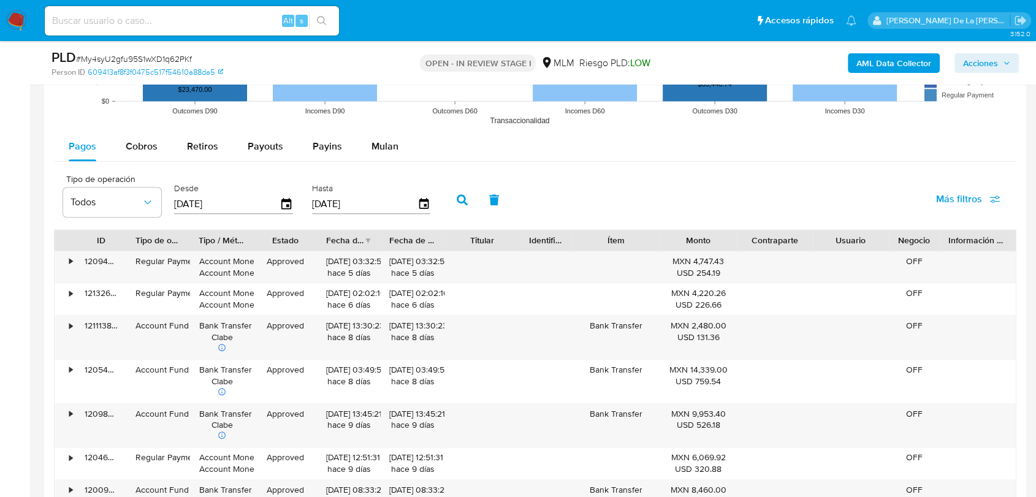
scroll to position [1294, 0]
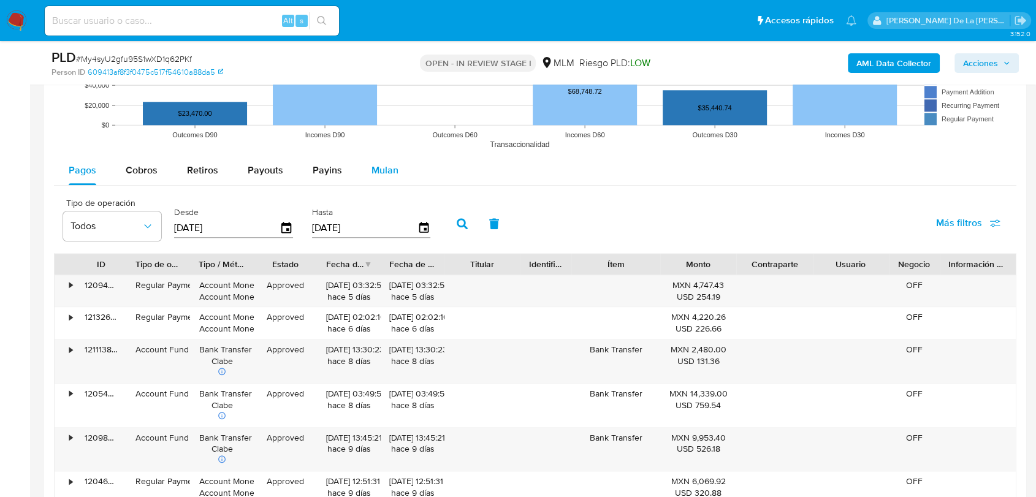
click at [387, 166] on span "Mulan" at bounding box center [384, 170] width 27 height 14
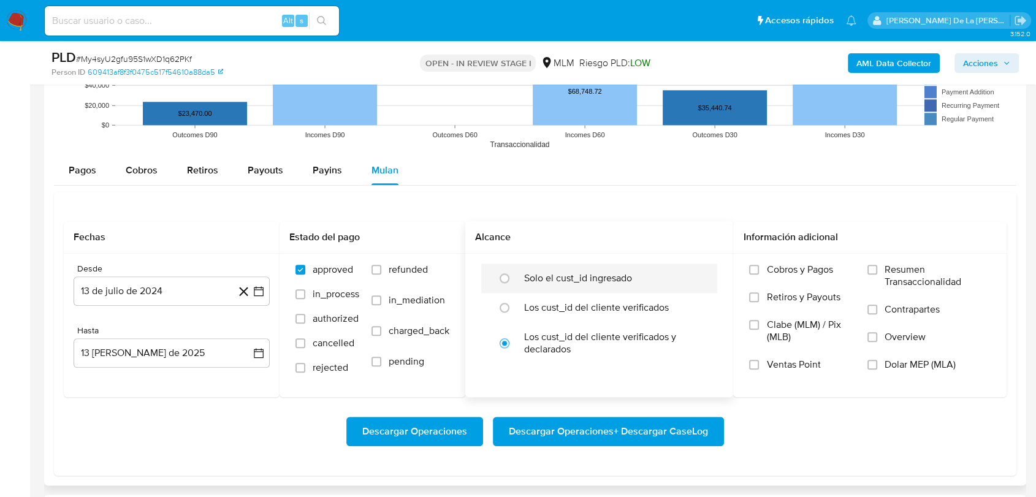
drag, startPoint x: 549, startPoint y: 273, endPoint x: 699, endPoint y: 274, distance: 150.2
click at [549, 274] on label "Solo el cust_id ingresado" at bounding box center [578, 278] width 108 height 12
click at [514, 274] on input "radio" at bounding box center [505, 278] width 20 height 20
radio input "true"
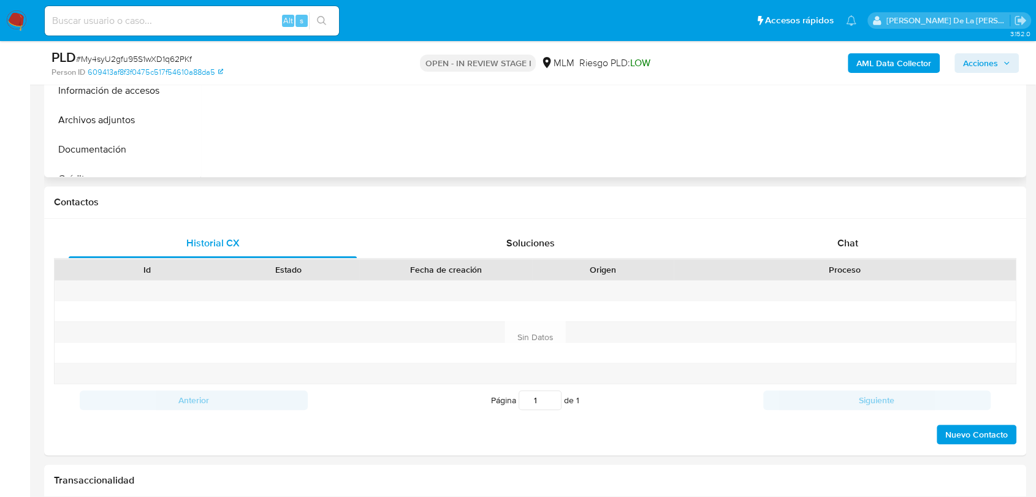
scroll to position [272, 0]
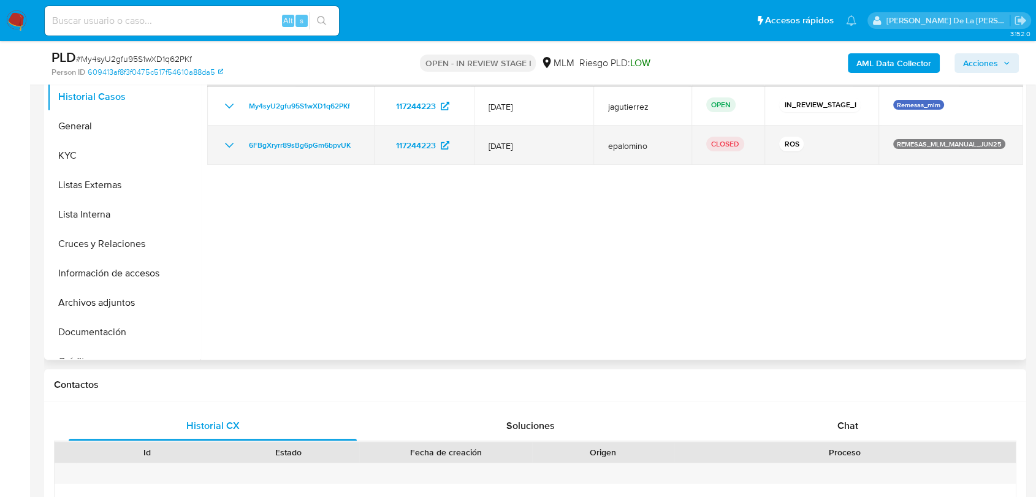
click at [229, 142] on icon "Mostrar/Ocultar" at bounding box center [229, 145] width 15 height 15
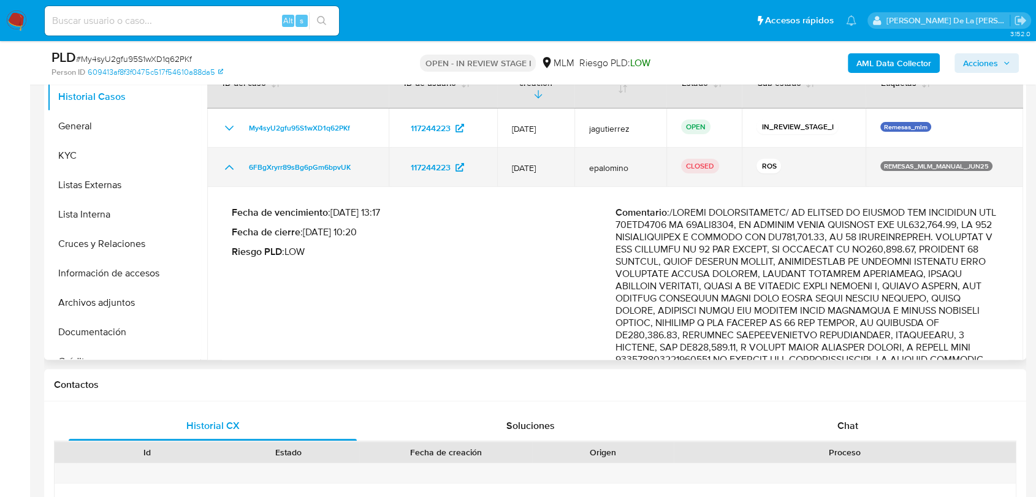
click at [230, 160] on icon "Mostrar/Ocultar" at bounding box center [229, 167] width 15 height 15
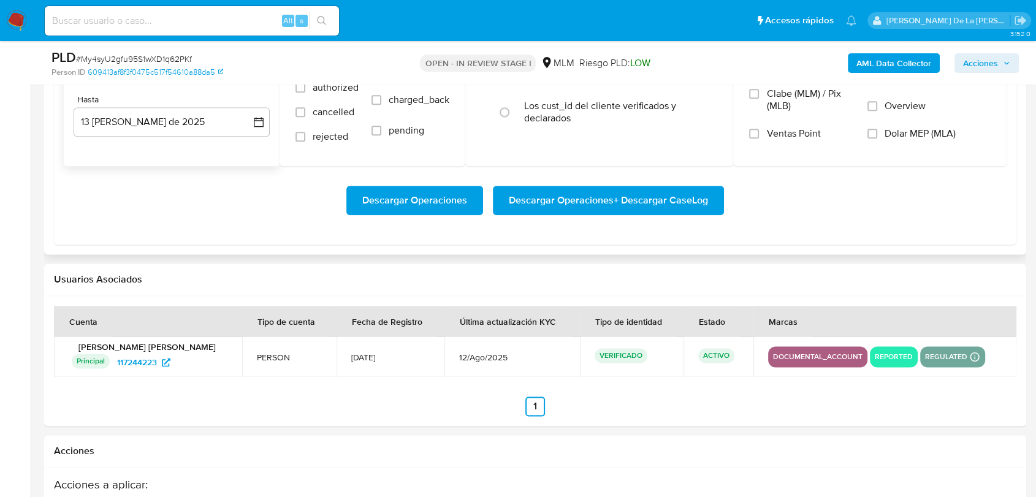
scroll to position [1430, 0]
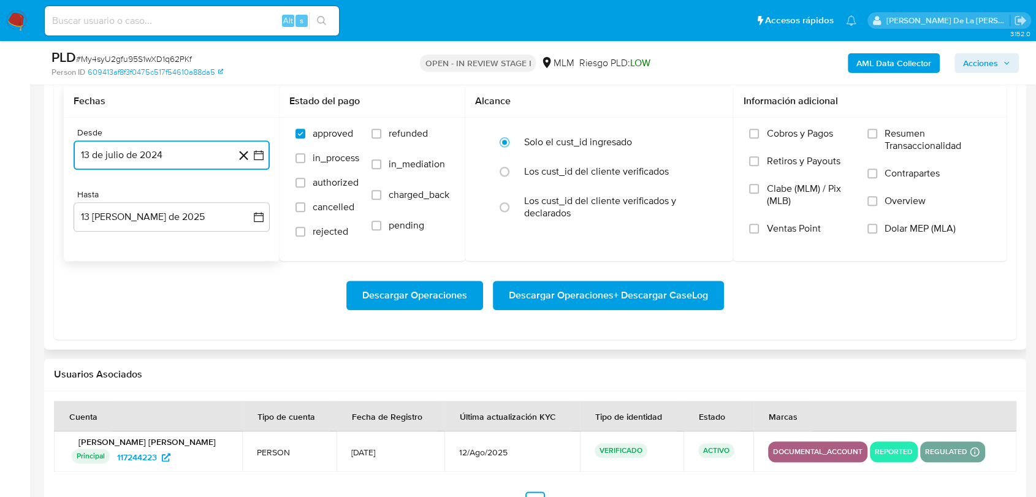
click at [255, 153] on icon "button" at bounding box center [259, 155] width 10 height 10
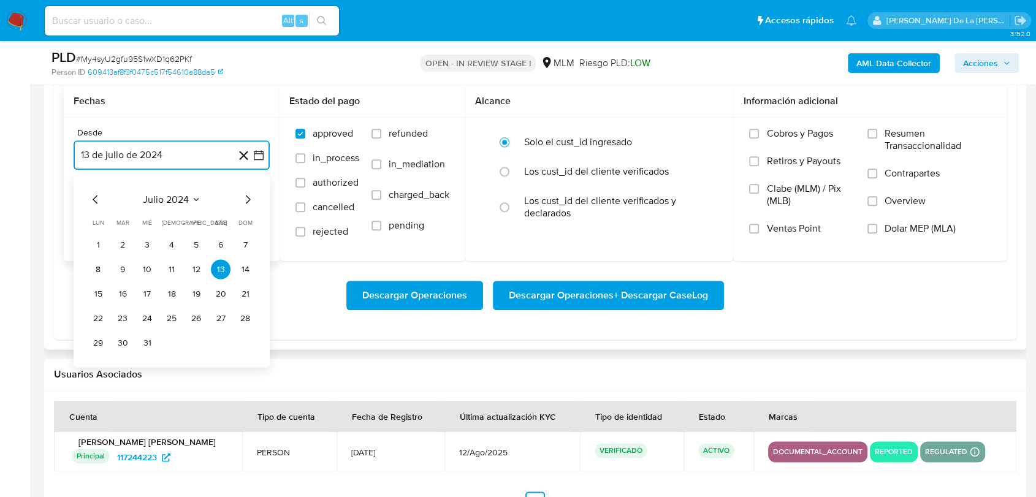
click at [244, 197] on icon "Mes siguiente" at bounding box center [247, 199] width 15 height 15
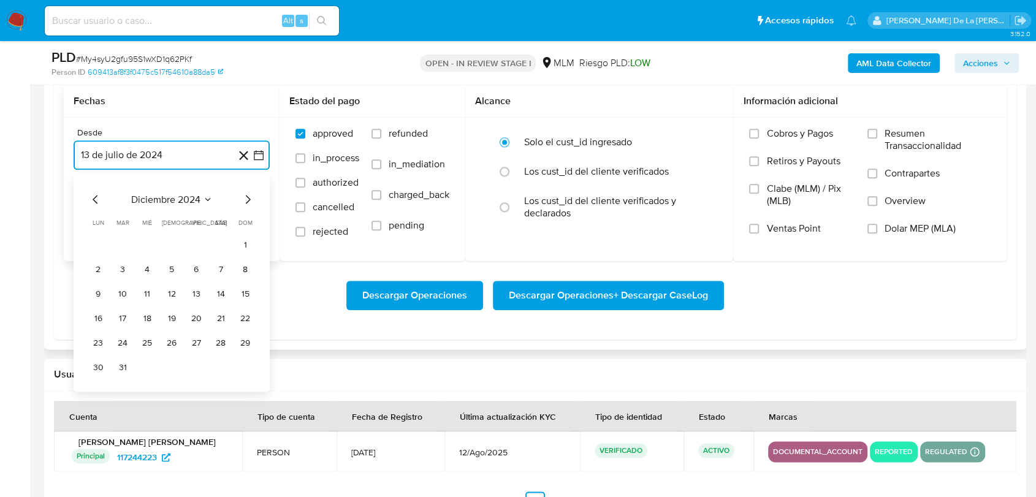
click at [244, 197] on icon "Mes siguiente" at bounding box center [247, 199] width 15 height 15
click at [227, 238] on button "1" at bounding box center [221, 245] width 20 height 20
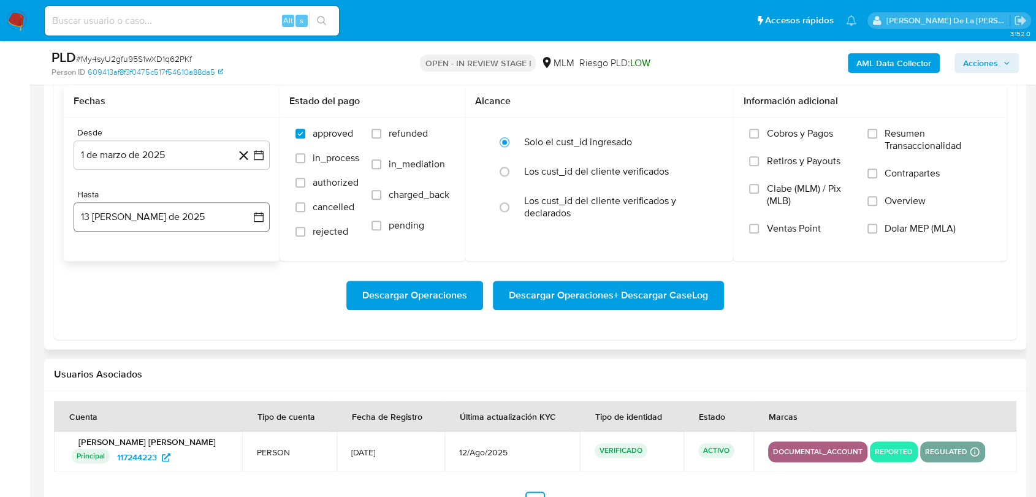
drag, startPoint x: 213, startPoint y: 197, endPoint x: 204, endPoint y: 212, distance: 17.0
click at [213, 197] on div "Hasta" at bounding box center [172, 194] width 196 height 11
drag, startPoint x: 204, startPoint y: 212, endPoint x: 192, endPoint y: 213, distance: 12.3
click at [203, 212] on button "13 [PERSON_NAME] de 2025" at bounding box center [172, 216] width 196 height 29
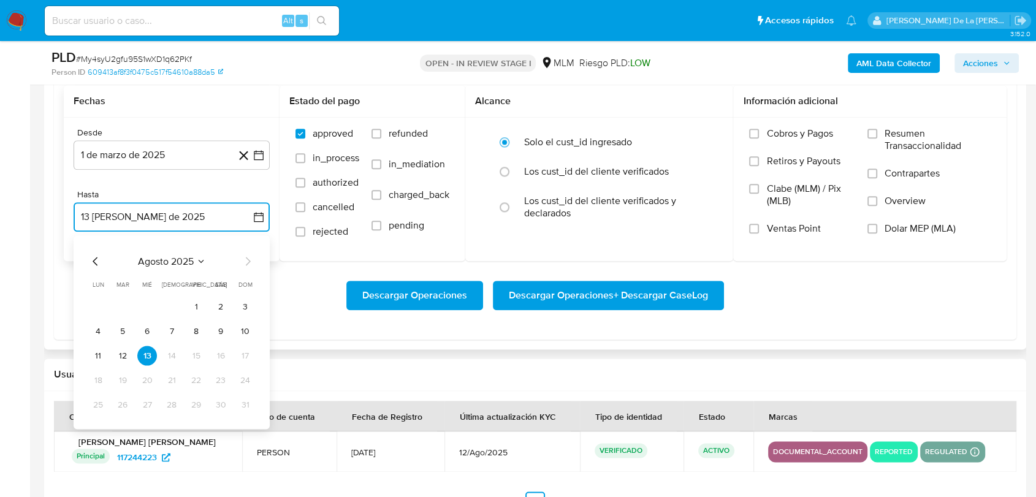
click at [93, 262] on icon "Mes anterior" at bounding box center [95, 261] width 15 height 15
click at [169, 407] on button "31" at bounding box center [172, 405] width 20 height 20
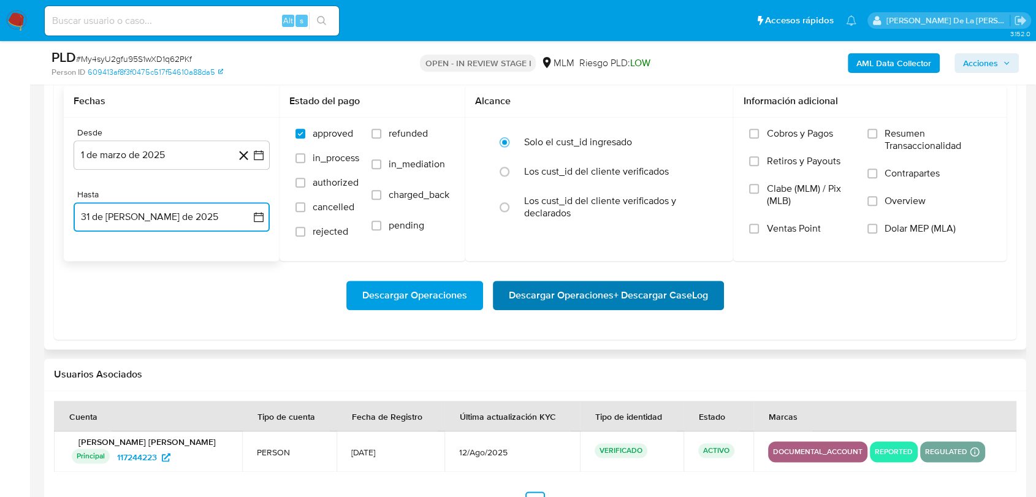
click at [554, 299] on span "Descargar Operaciones + Descargar CaseLog" at bounding box center [608, 295] width 199 height 27
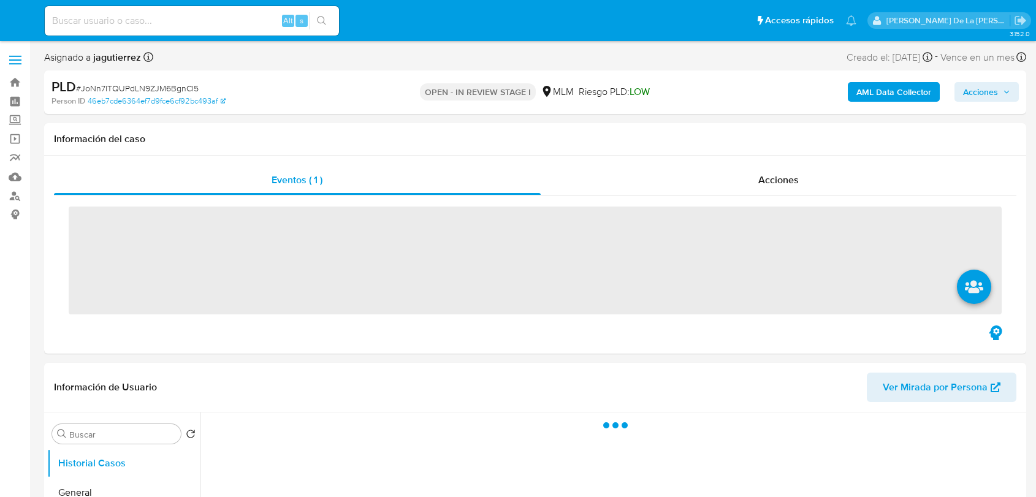
select select "10"
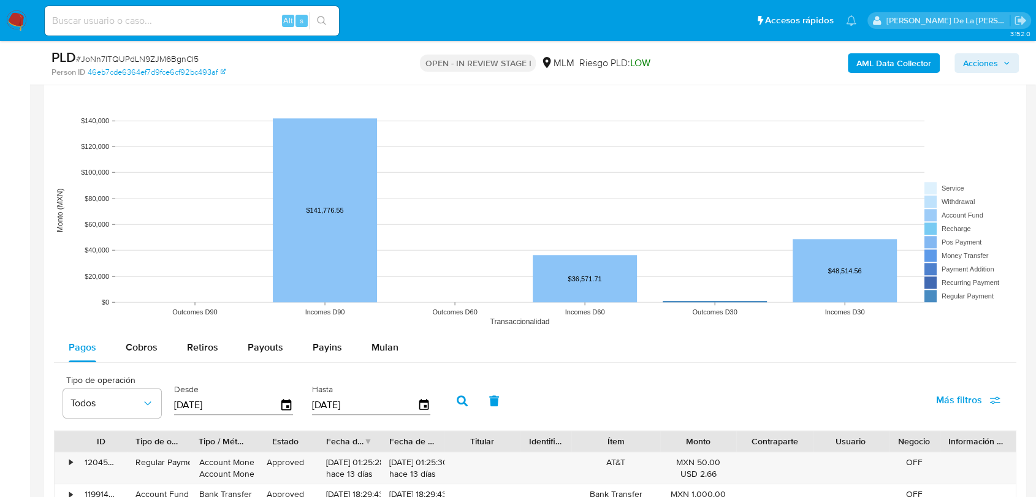
scroll to position [1294, 0]
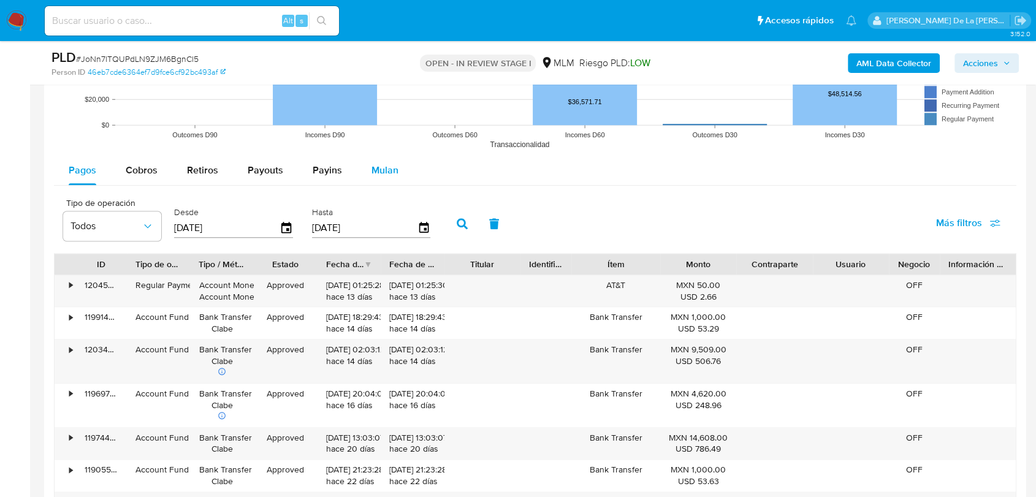
click at [374, 172] on span "Mulan" at bounding box center [384, 170] width 27 height 14
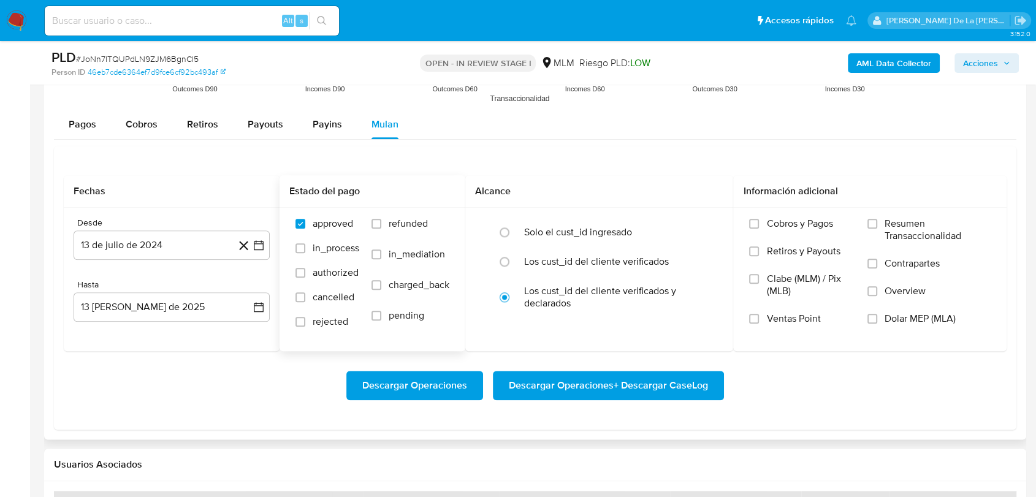
scroll to position [1362, 0]
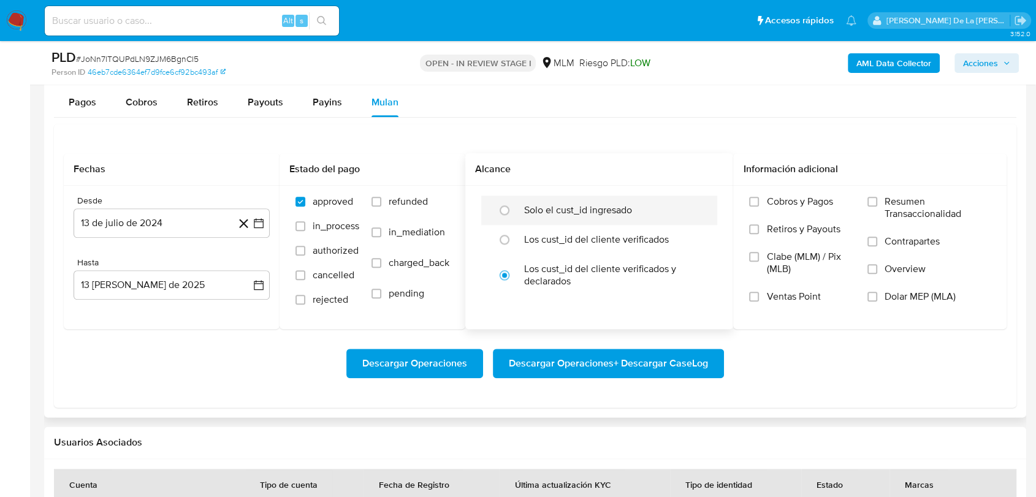
click at [574, 212] on label "Solo el cust_id ingresado" at bounding box center [578, 210] width 108 height 12
click at [514, 212] on input "radio" at bounding box center [505, 210] width 20 height 20
radio input "true"
click at [258, 221] on icon "button" at bounding box center [259, 223] width 10 height 10
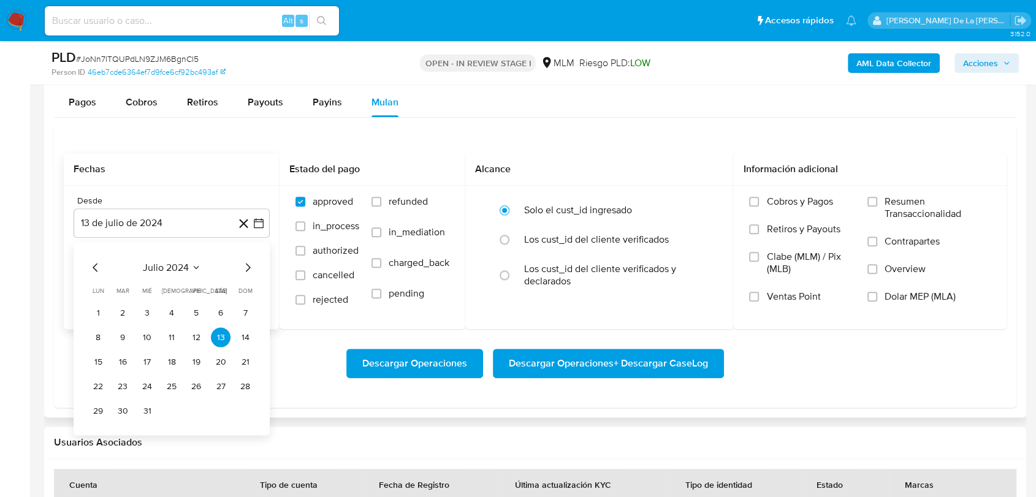
click at [256, 271] on div "julio 2024 julio 2024 lun lunes mar martes mié miércoles jue jueves vie viernes…" at bounding box center [172, 338] width 196 height 194
click at [250, 268] on icon "Mes siguiente" at bounding box center [247, 267] width 15 height 15
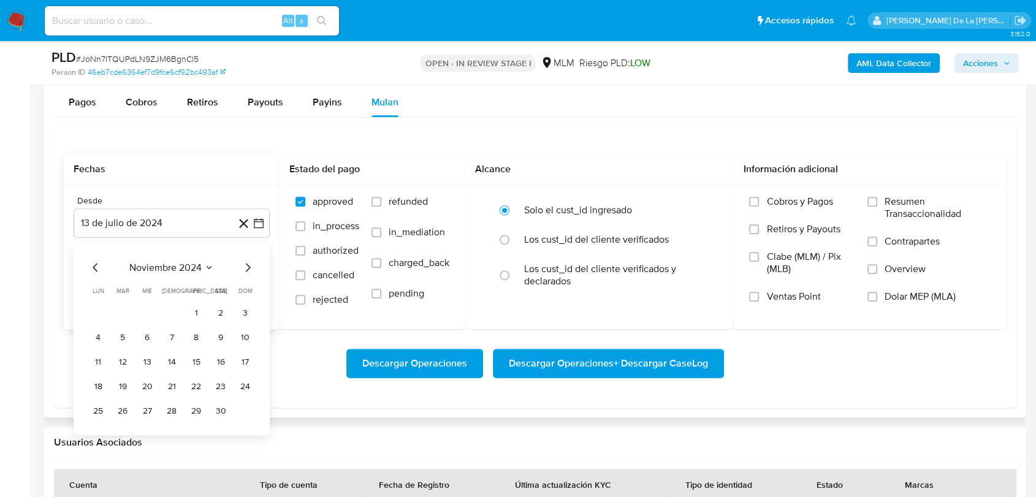
click at [250, 268] on icon "Mes siguiente" at bounding box center [247, 267] width 15 height 15
click at [227, 316] on button "1" at bounding box center [221, 313] width 20 height 20
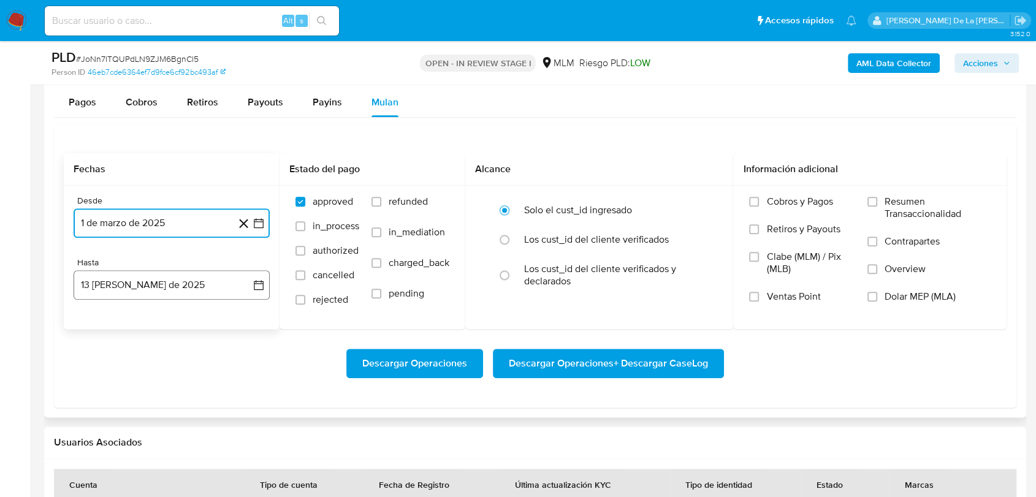
click at [229, 286] on button "13 [PERSON_NAME] de 2025" at bounding box center [172, 284] width 196 height 29
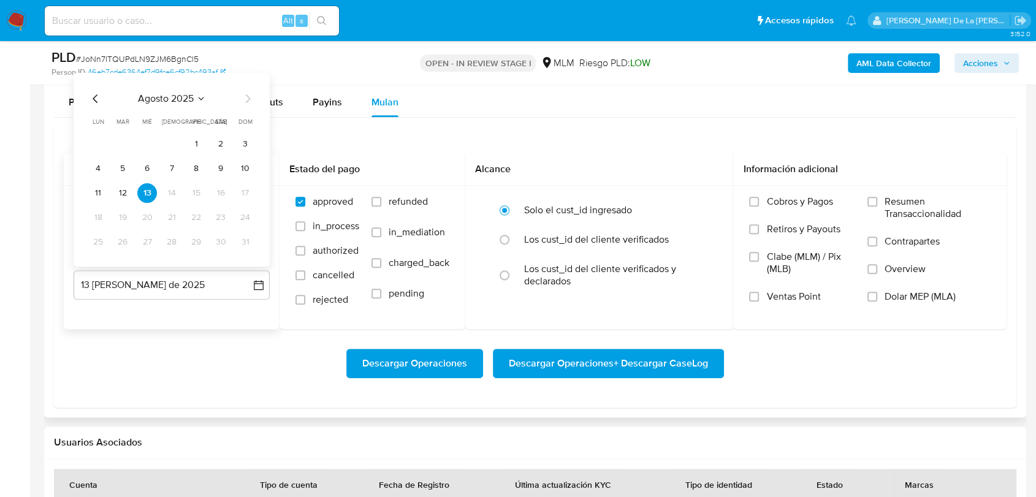
click at [98, 97] on icon "Mes anterior" at bounding box center [95, 98] width 15 height 15
click at [174, 237] on button "31" at bounding box center [172, 242] width 20 height 20
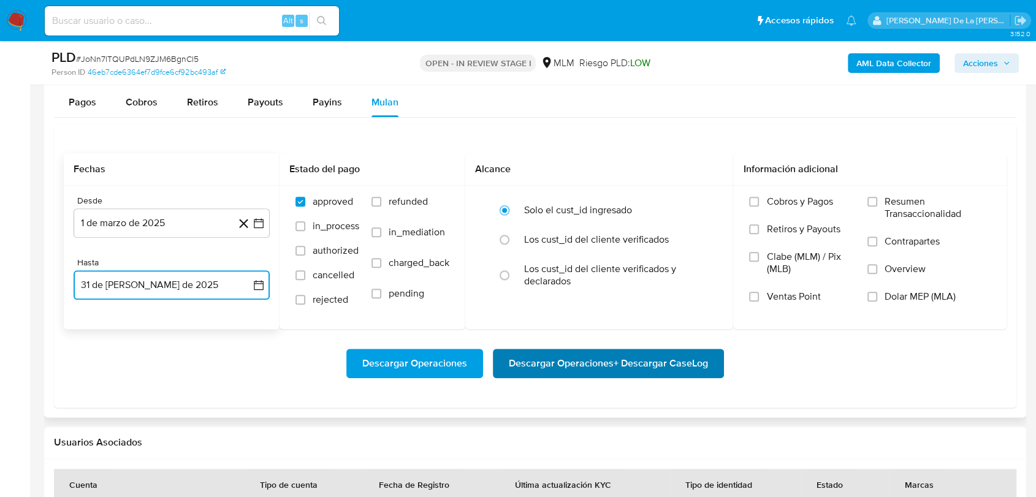
click at [584, 365] on span "Descargar Operaciones + Descargar CaseLog" at bounding box center [608, 363] width 199 height 27
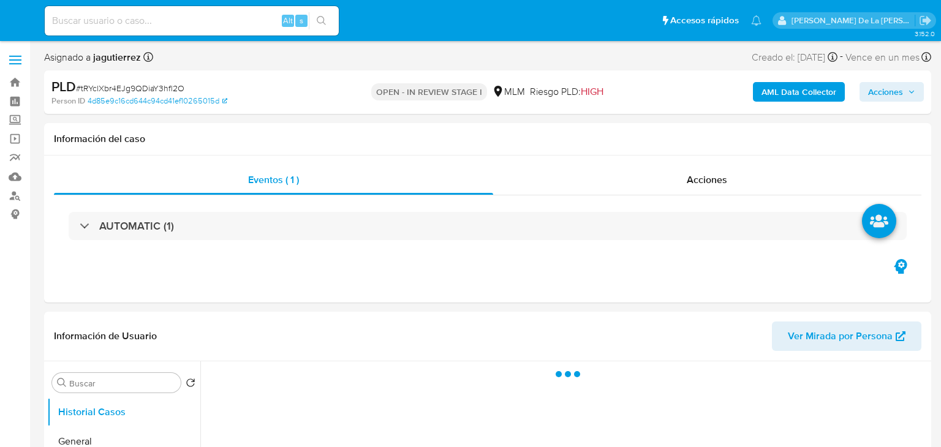
select select "10"
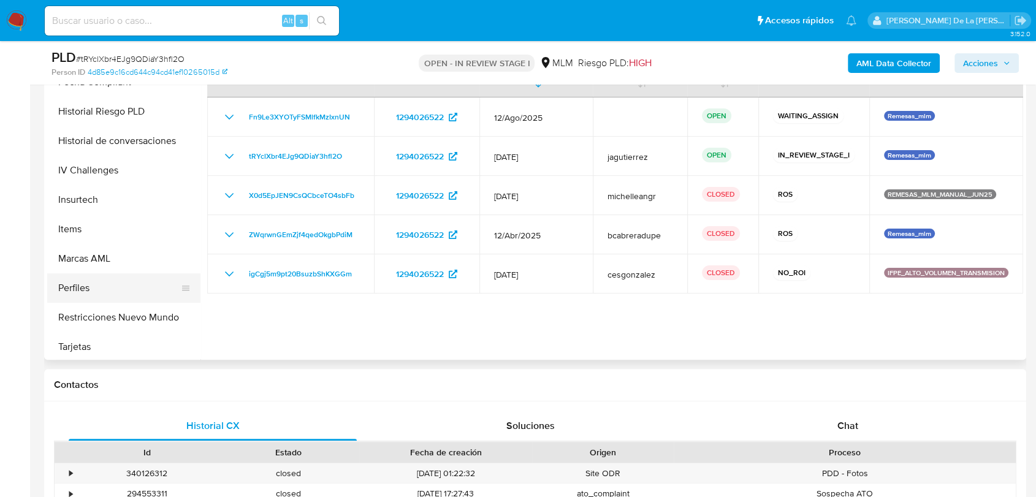
scroll to position [488, 0]
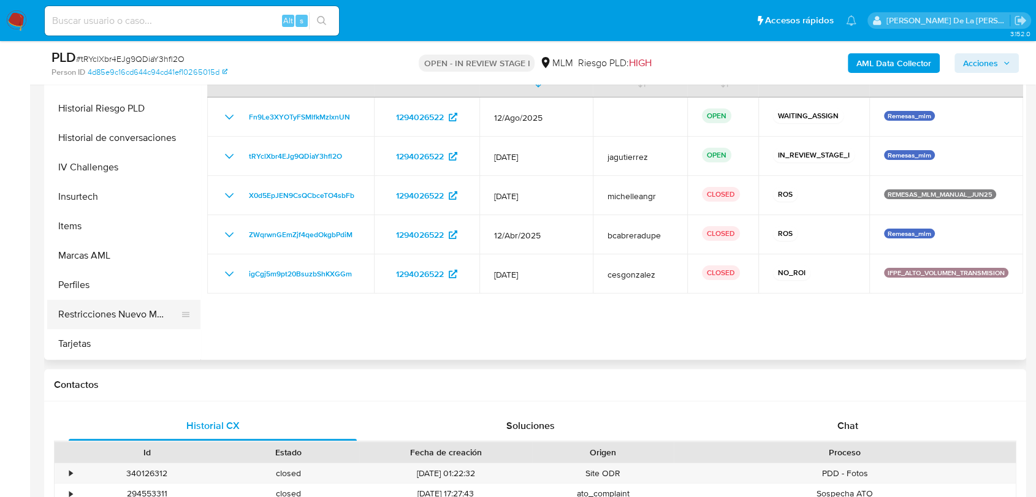
click at [135, 300] on button "Restricciones Nuevo Mundo" at bounding box center [118, 314] width 143 height 29
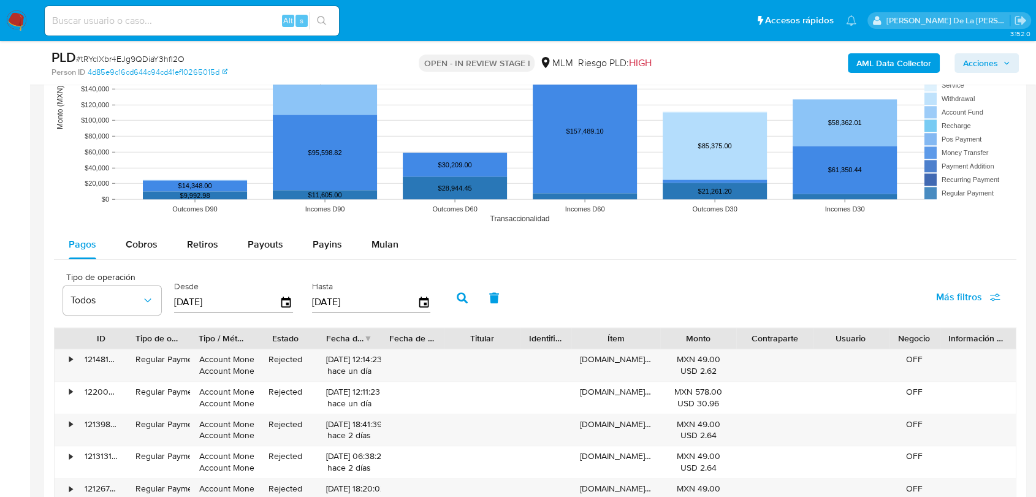
drag, startPoint x: 388, startPoint y: 242, endPoint x: 412, endPoint y: 238, distance: 24.3
click at [388, 241] on span "Mulan" at bounding box center [384, 244] width 27 height 14
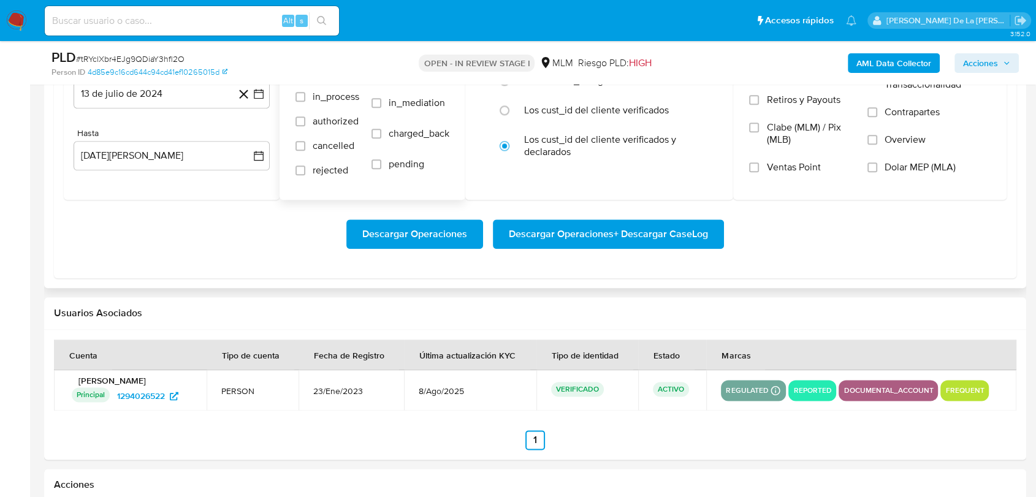
scroll to position [1362, 0]
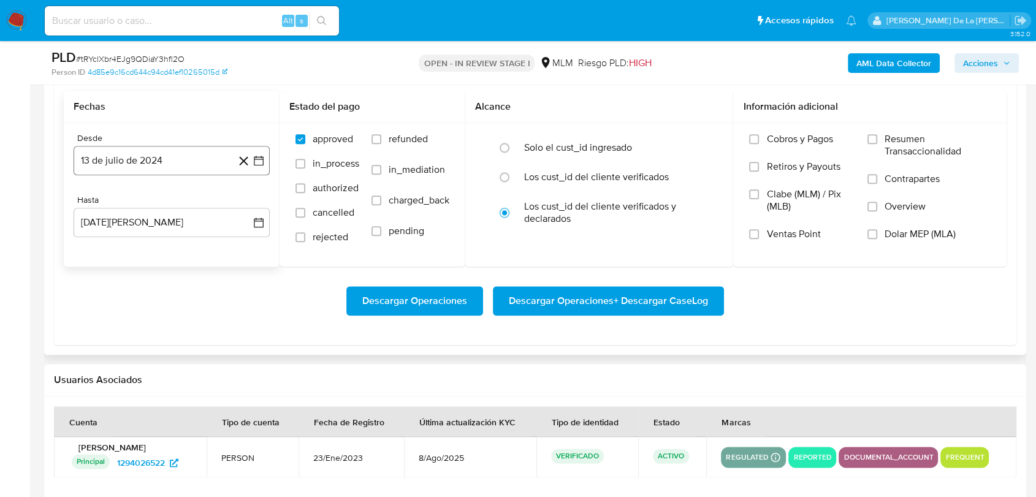
click at [266, 159] on button "13 de julio de 2024" at bounding box center [172, 160] width 196 height 29
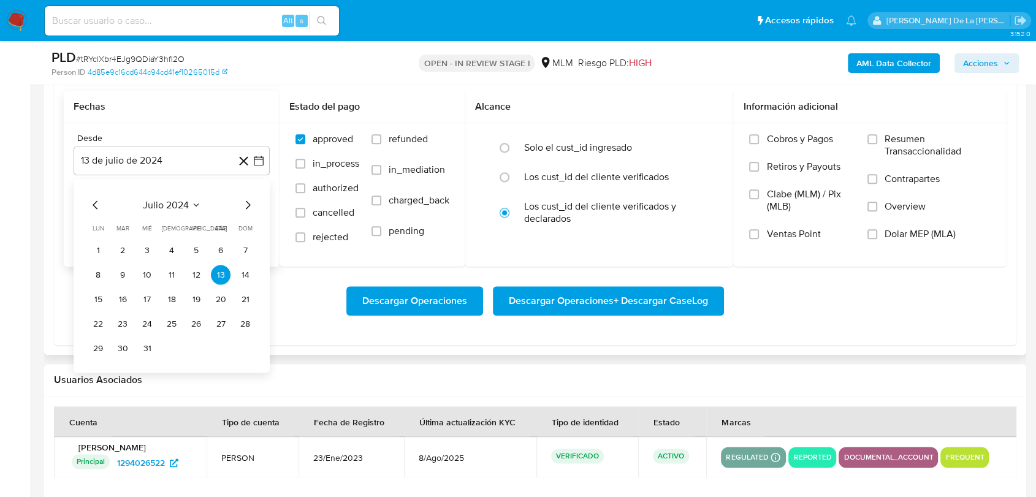
click at [254, 208] on icon "Mes siguiente" at bounding box center [247, 204] width 15 height 15
click at [252, 208] on icon "Mes siguiente" at bounding box center [247, 204] width 15 height 15
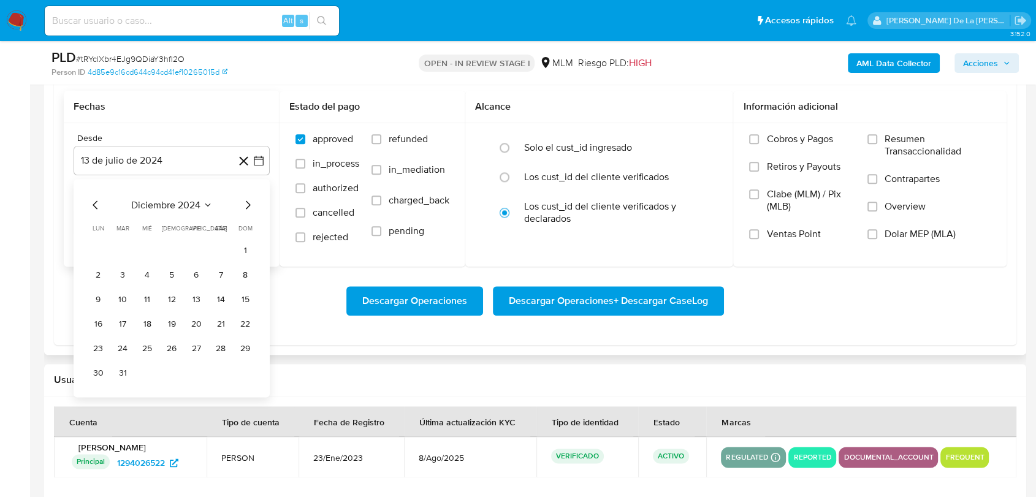
click at [252, 208] on icon "Mes siguiente" at bounding box center [247, 204] width 15 height 15
click at [219, 256] on button "1" at bounding box center [221, 250] width 20 height 20
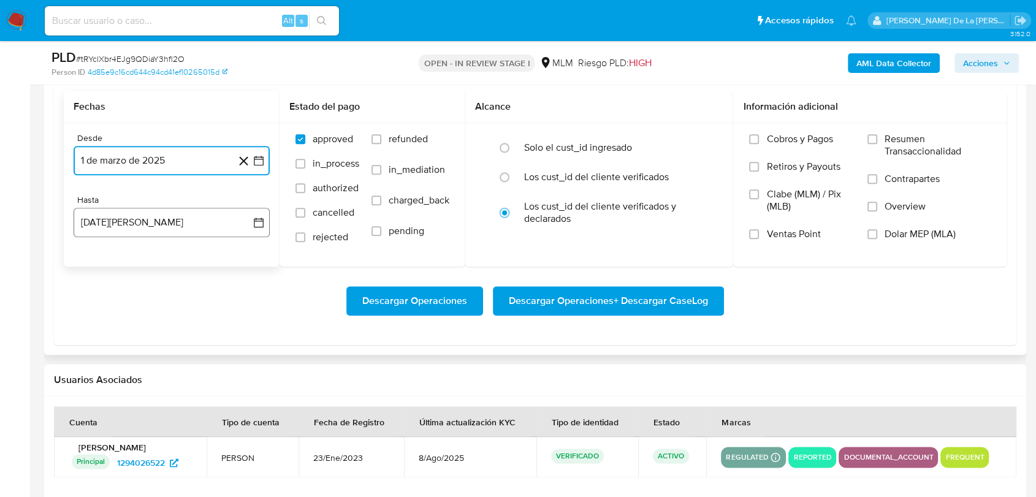
click at [209, 218] on button "13 [PERSON_NAME] de 2025" at bounding box center [172, 222] width 196 height 29
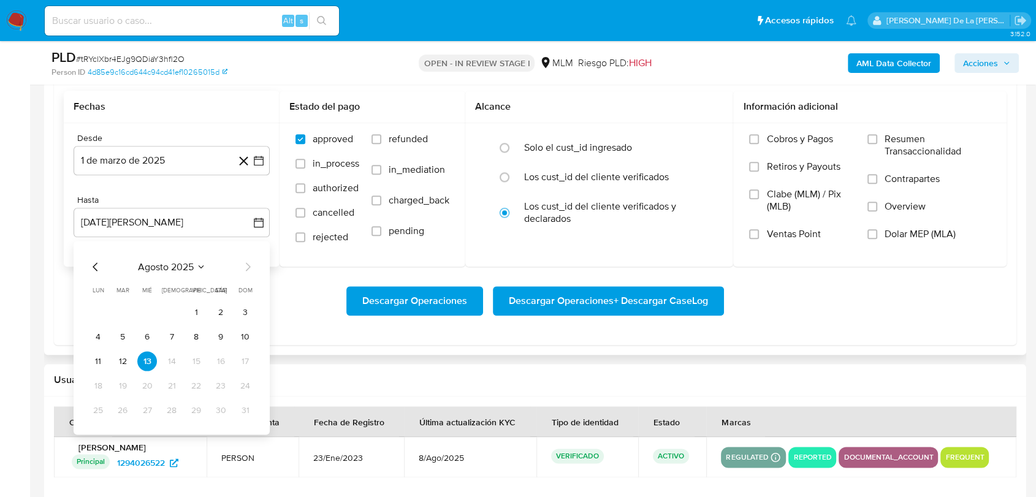
click at [92, 275] on div "agosto 2025 agosto 2025 lun lunes mar martes mié miércoles jue jueves vie viern…" at bounding box center [171, 339] width 167 height 161
click at [93, 266] on icon "Mes anterior" at bounding box center [95, 266] width 5 height 9
click at [178, 413] on button "31" at bounding box center [172, 410] width 20 height 20
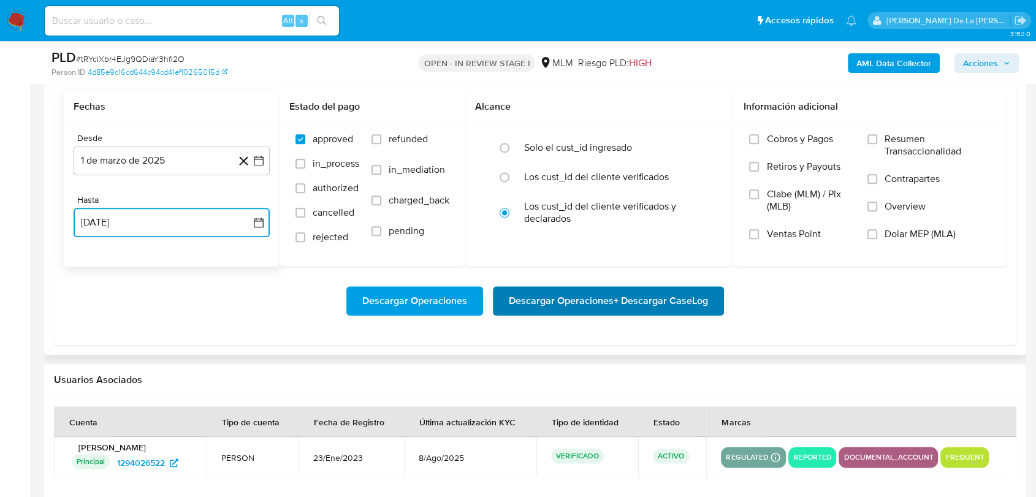
click at [647, 305] on span "Descargar Operaciones + Descargar CaseLog" at bounding box center [608, 300] width 199 height 27
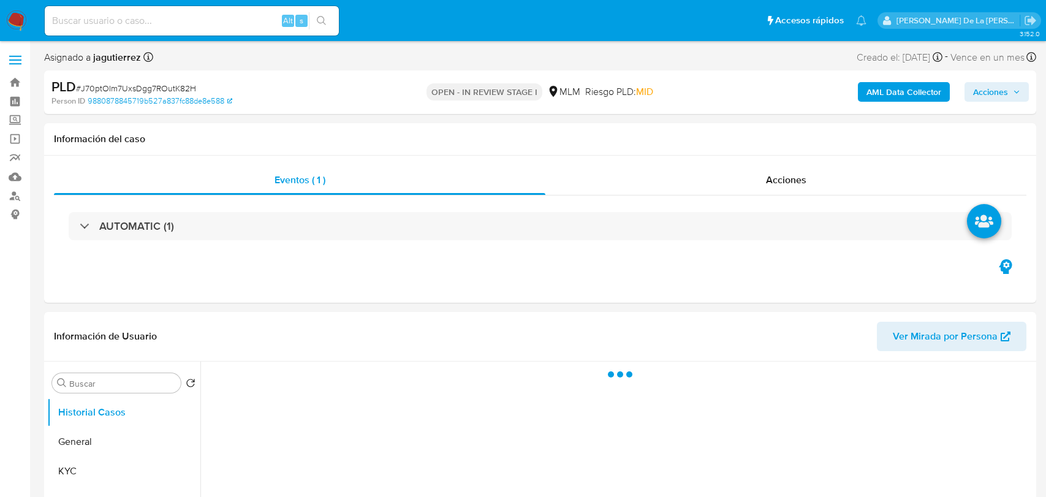
select select "10"
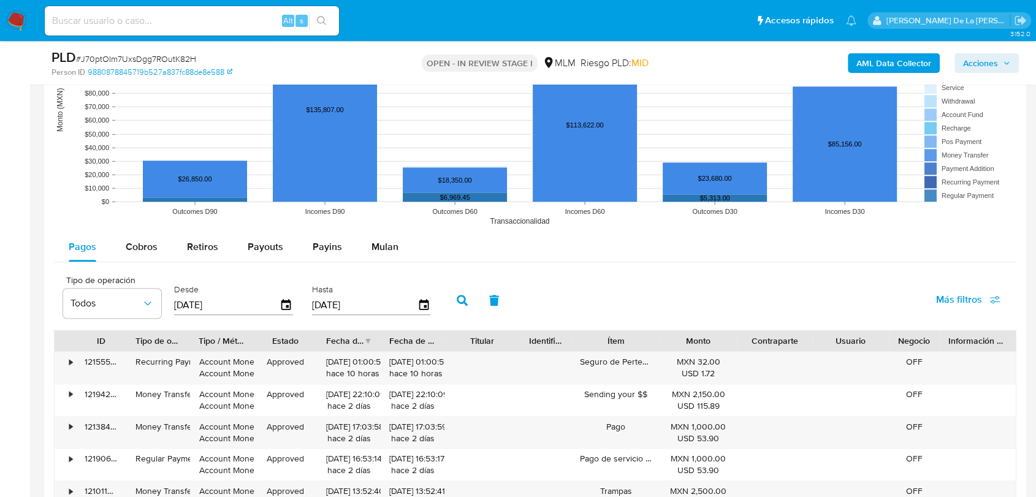
scroll to position [1157, 0]
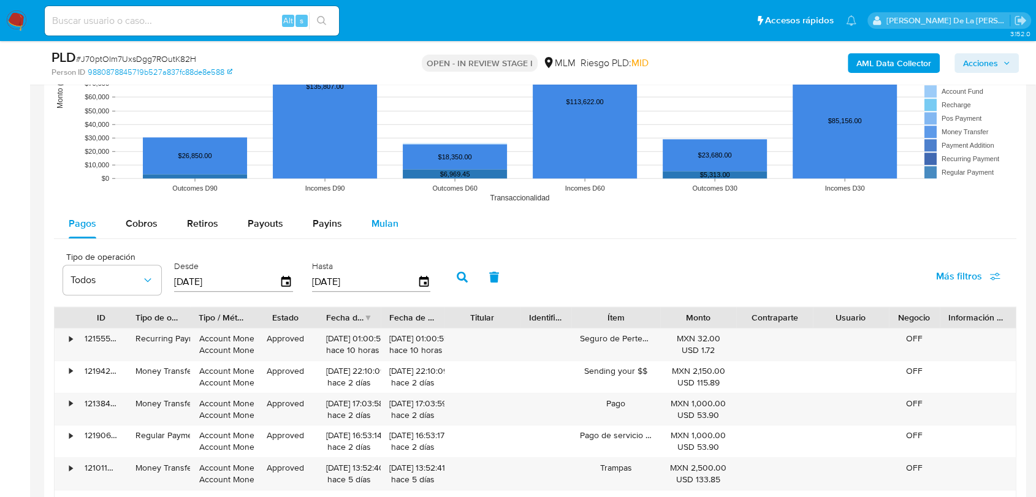
click at [386, 232] on div "Mulan" at bounding box center [384, 223] width 27 height 29
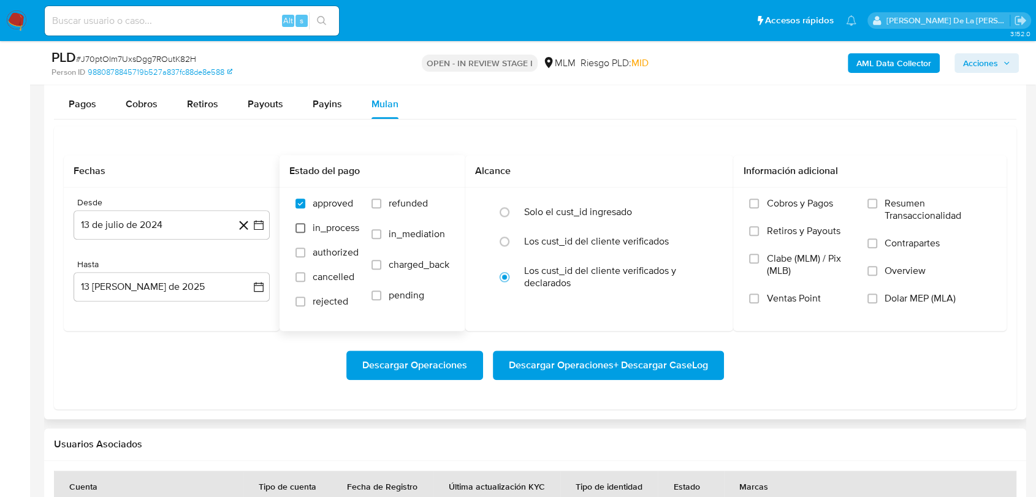
scroll to position [1226, 0]
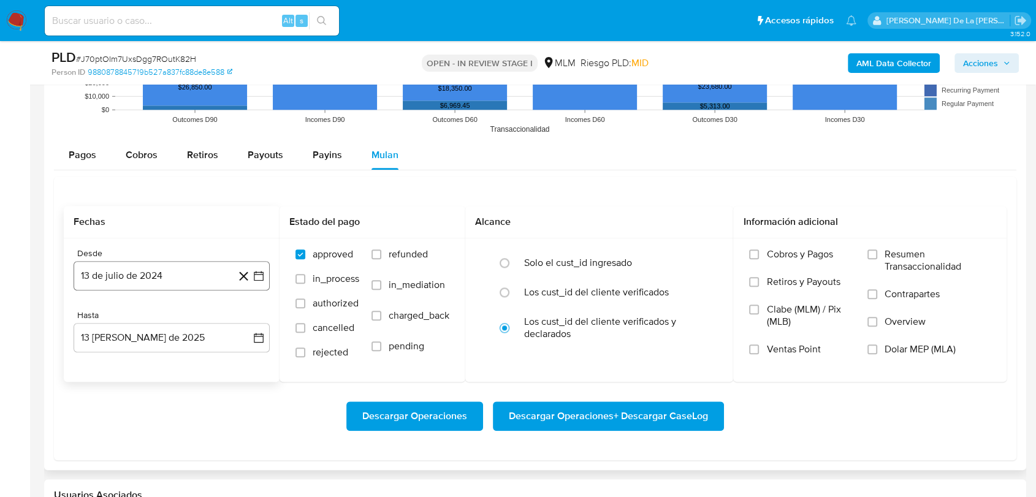
click at [256, 272] on icon "button" at bounding box center [259, 276] width 10 height 10
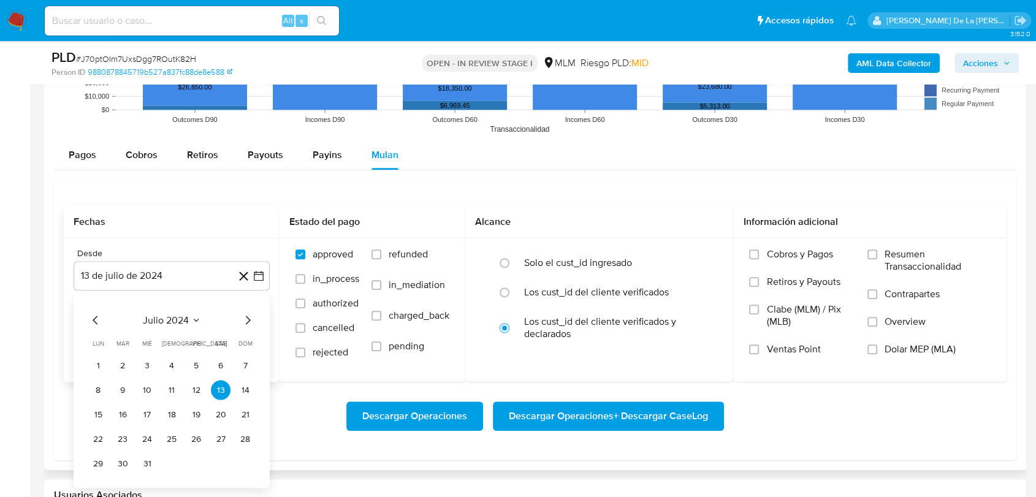
click at [250, 321] on icon "Mes siguiente" at bounding box center [247, 320] width 15 height 15
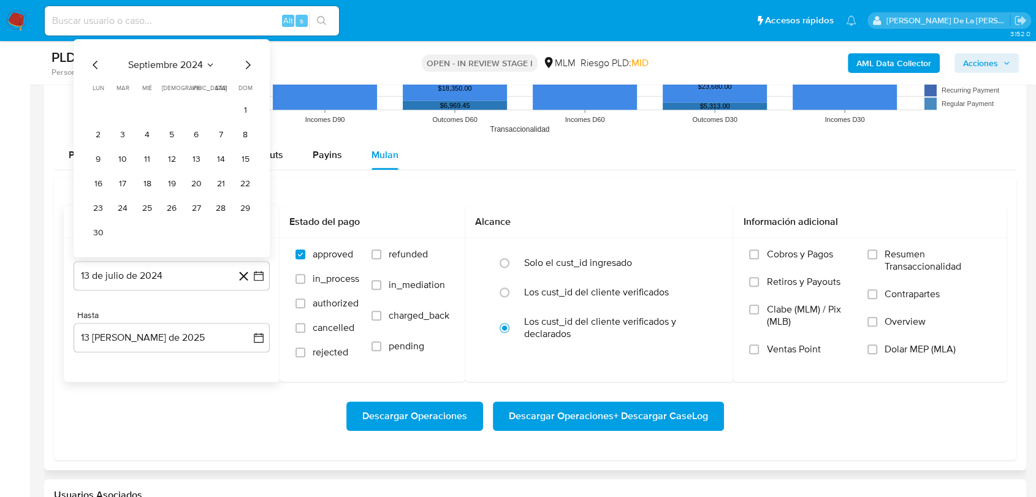
click at [250, 321] on div "Hasta 13 [PERSON_NAME] de 2025 [DATE]" at bounding box center [172, 331] width 196 height 42
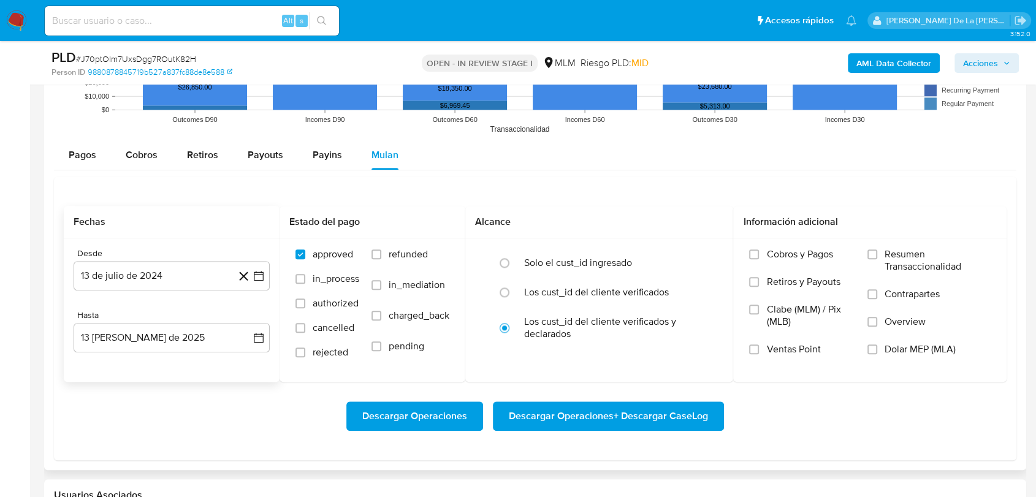
click at [250, 321] on div "Hasta 13 [PERSON_NAME] de 2025 [DATE]" at bounding box center [172, 331] width 196 height 42
click at [254, 276] on icon "button" at bounding box center [259, 276] width 10 height 10
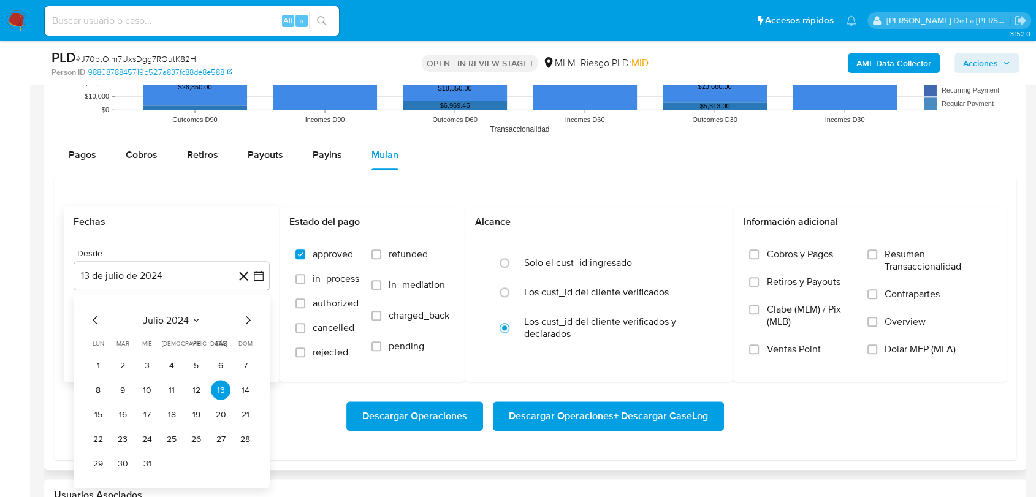
click at [245, 309] on div "julio 2024 julio 2024 lun lunes mar martes mié miércoles jue jueves vie viernes…" at bounding box center [172, 391] width 196 height 194
click at [248, 315] on icon "Mes siguiente" at bounding box center [247, 320] width 15 height 15
click at [249, 320] on icon "Mes siguiente" at bounding box center [248, 320] width 5 height 9
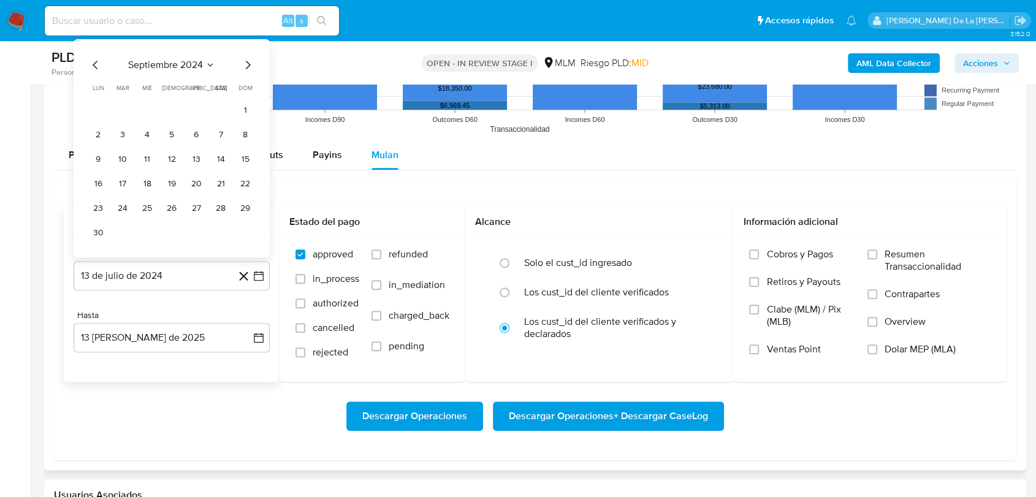
click at [249, 320] on div "Hasta" at bounding box center [172, 315] width 196 height 11
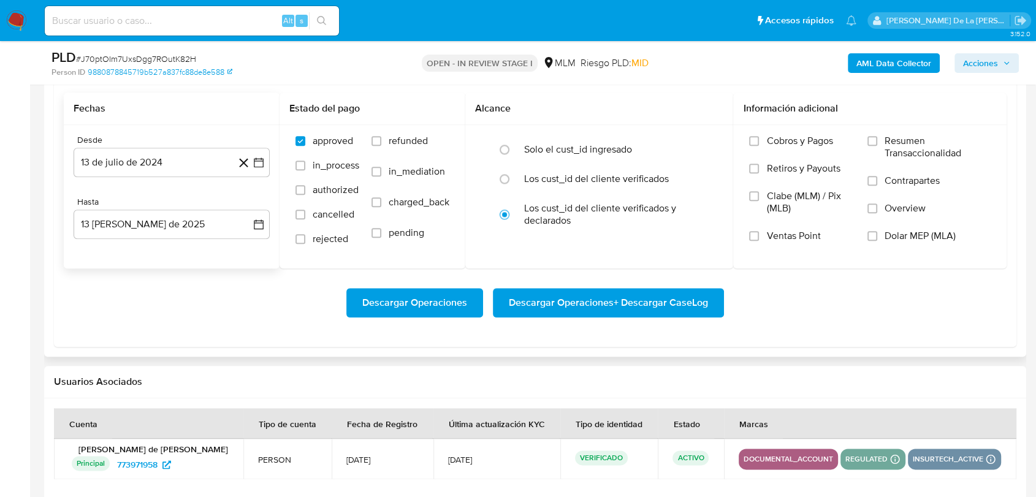
scroll to position [1362, 0]
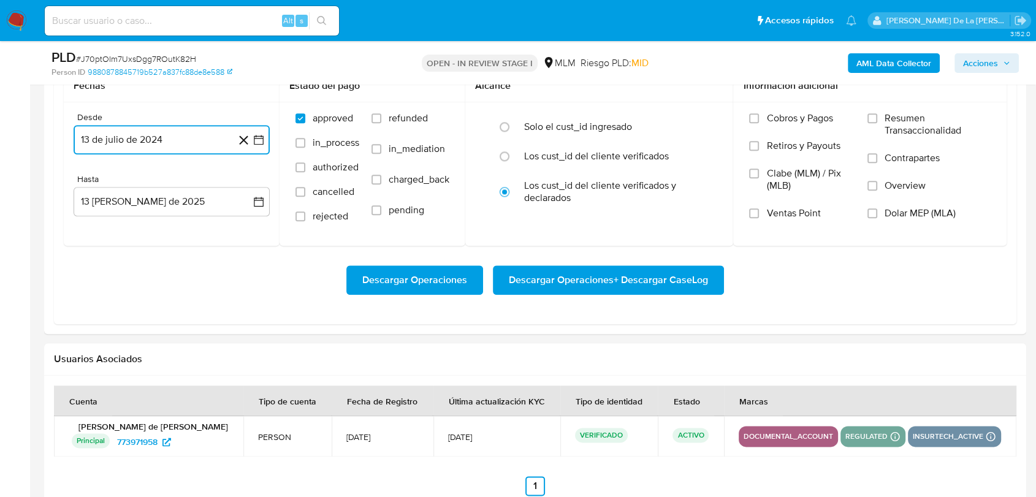
click at [257, 148] on button "13 de julio de 2024" at bounding box center [172, 139] width 196 height 29
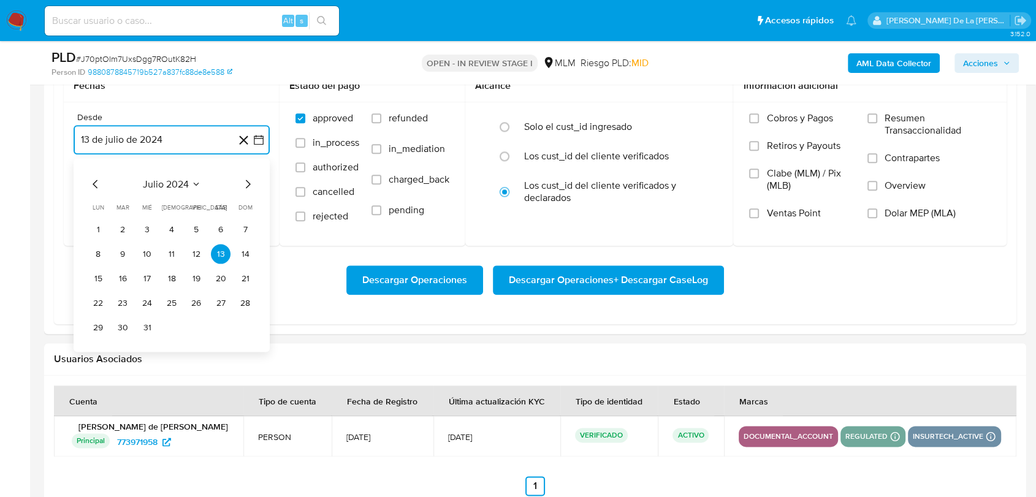
drag, startPoint x: 246, startPoint y: 176, endPoint x: 245, endPoint y: 188, distance: 11.8
click at [246, 178] on icon "Mes siguiente" at bounding box center [247, 184] width 15 height 15
click at [245, 190] on icon "Mes siguiente" at bounding box center [247, 184] width 15 height 15
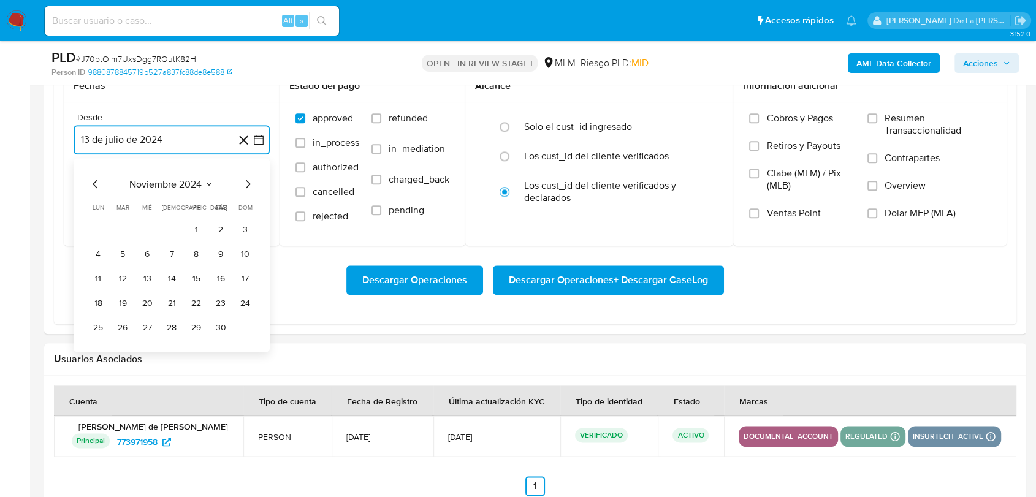
click at [245, 190] on icon "Mes siguiente" at bounding box center [247, 184] width 15 height 15
click at [216, 228] on button "1" at bounding box center [221, 229] width 20 height 20
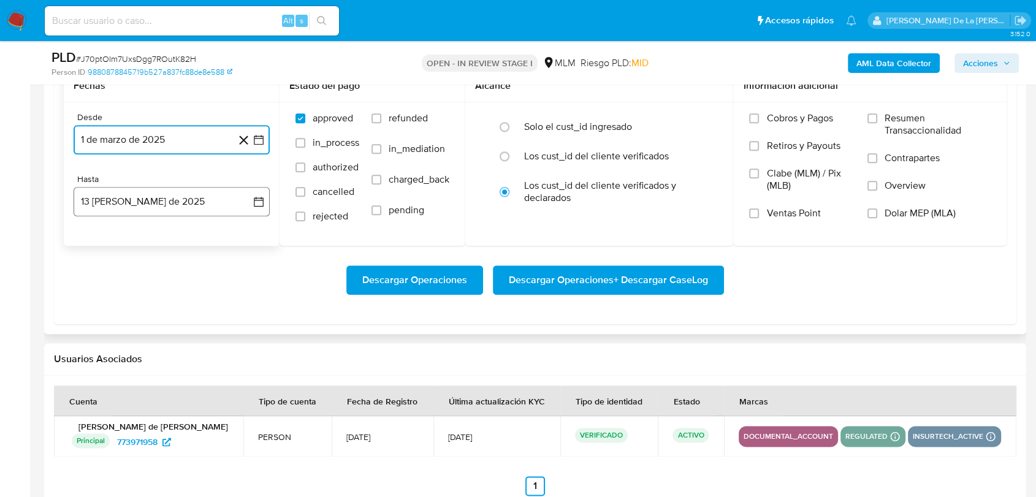
click at [203, 202] on button "13 [PERSON_NAME] de 2025" at bounding box center [172, 201] width 196 height 29
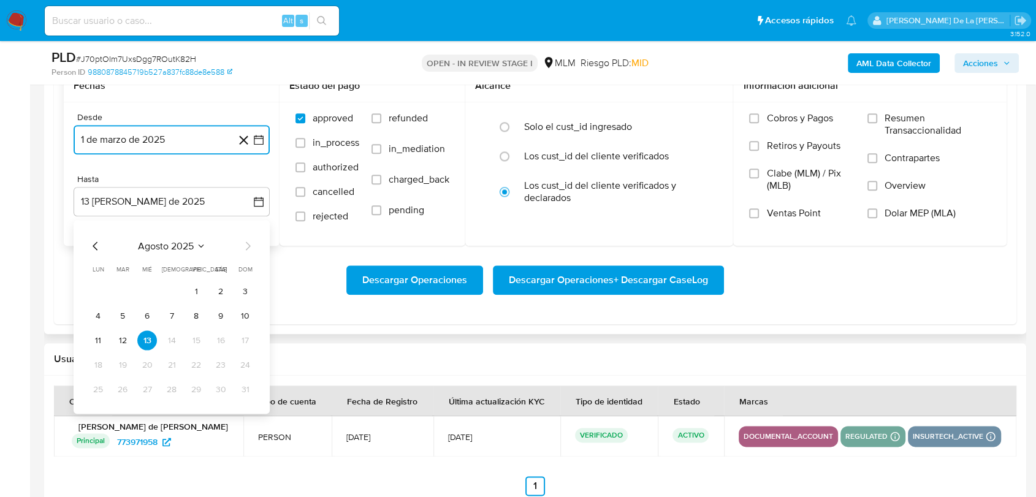
click at [97, 244] on icon "Mes anterior" at bounding box center [95, 245] width 15 height 15
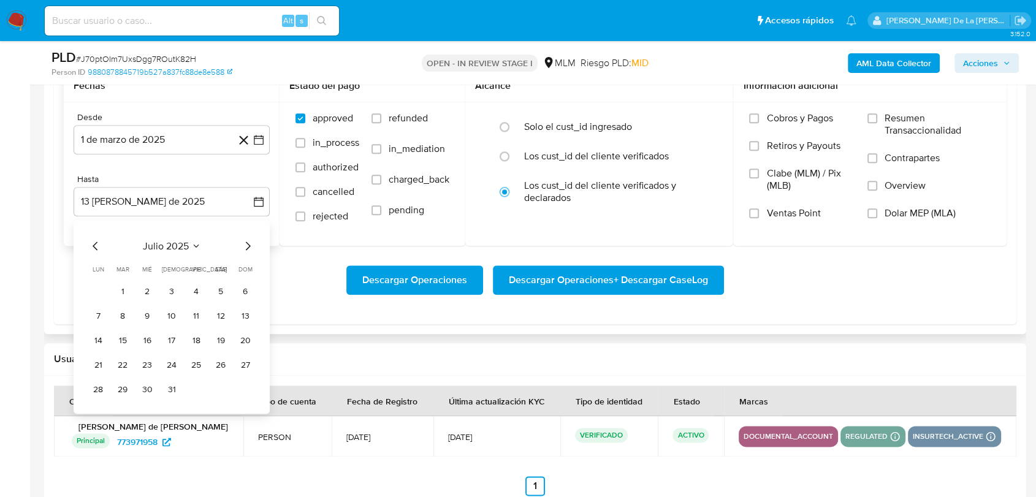
click at [186, 389] on td "Calendario" at bounding box center [196, 389] width 20 height 20
click at [169, 389] on button "31" at bounding box center [172, 389] width 20 height 20
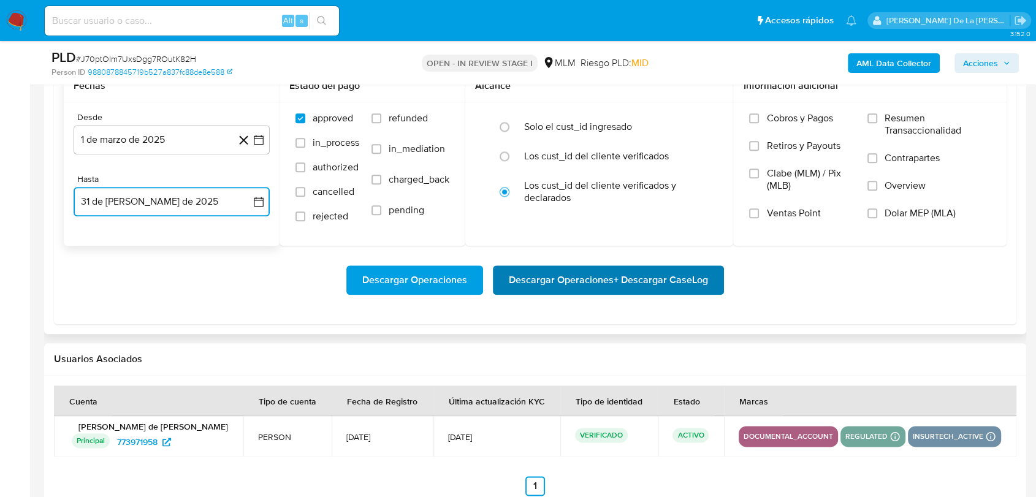
click at [633, 280] on span "Descargar Operaciones + Descargar CaseLog" at bounding box center [608, 280] width 199 height 27
